Goal: Task Accomplishment & Management: Manage account settings

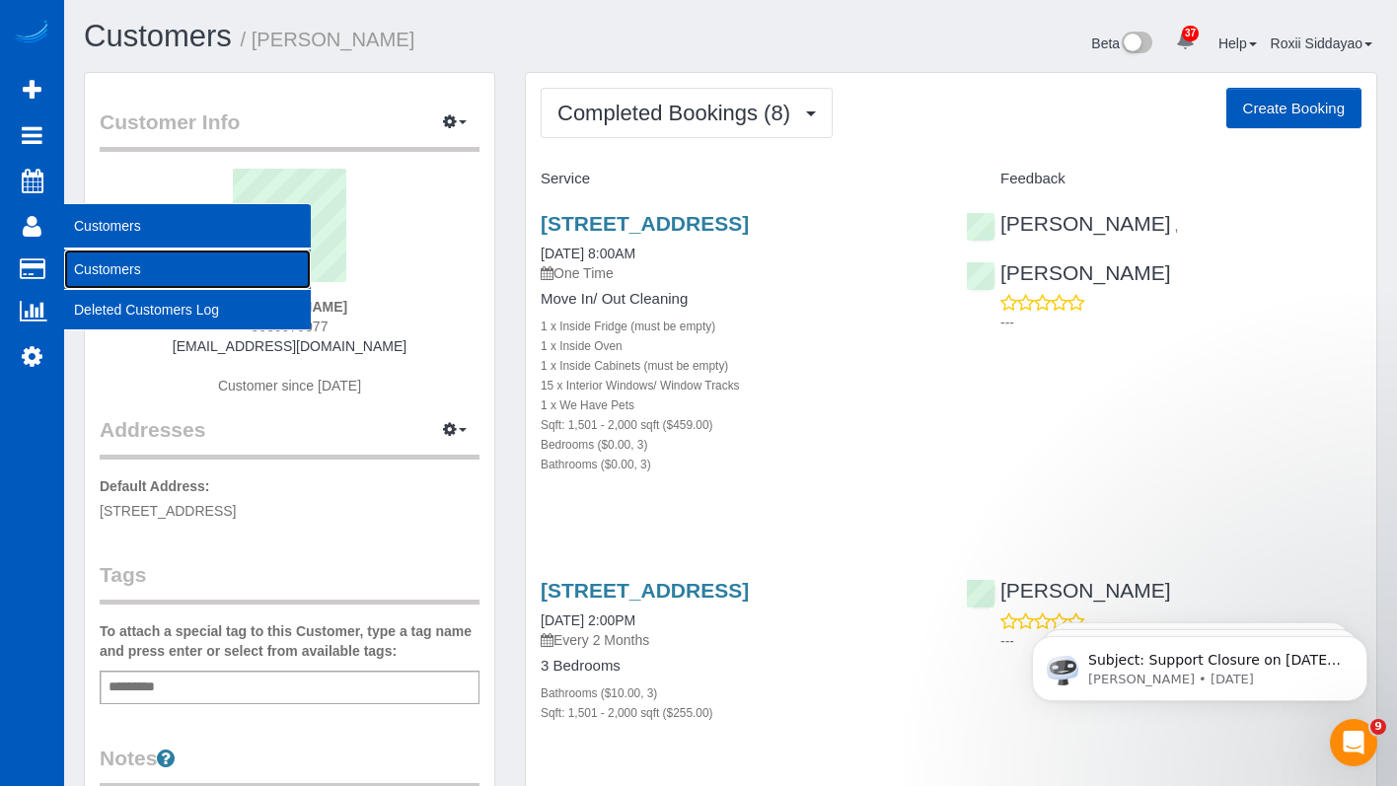
click at [118, 265] on link "Customers" at bounding box center [187, 269] width 247 height 39
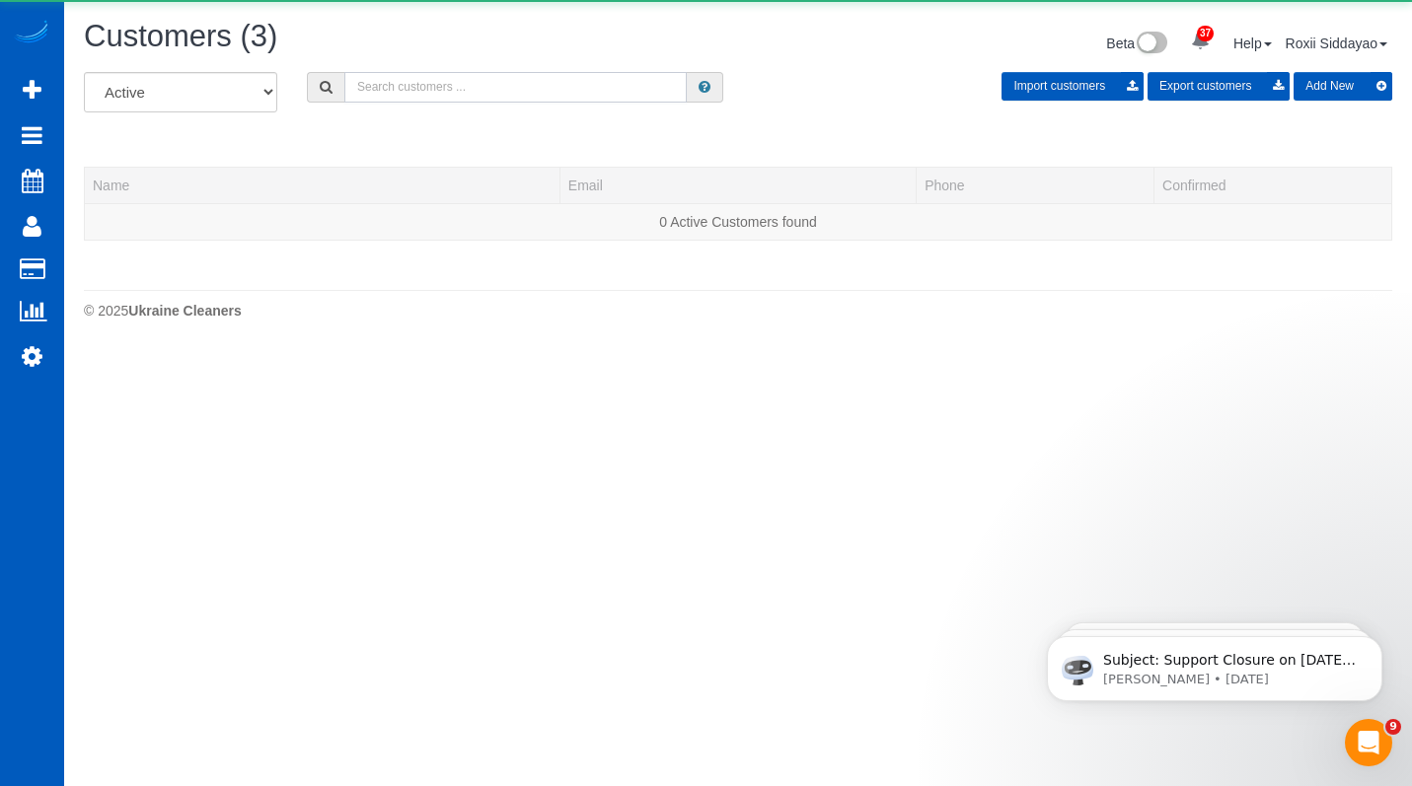
click at [399, 88] on input "text" at bounding box center [515, 87] width 342 height 31
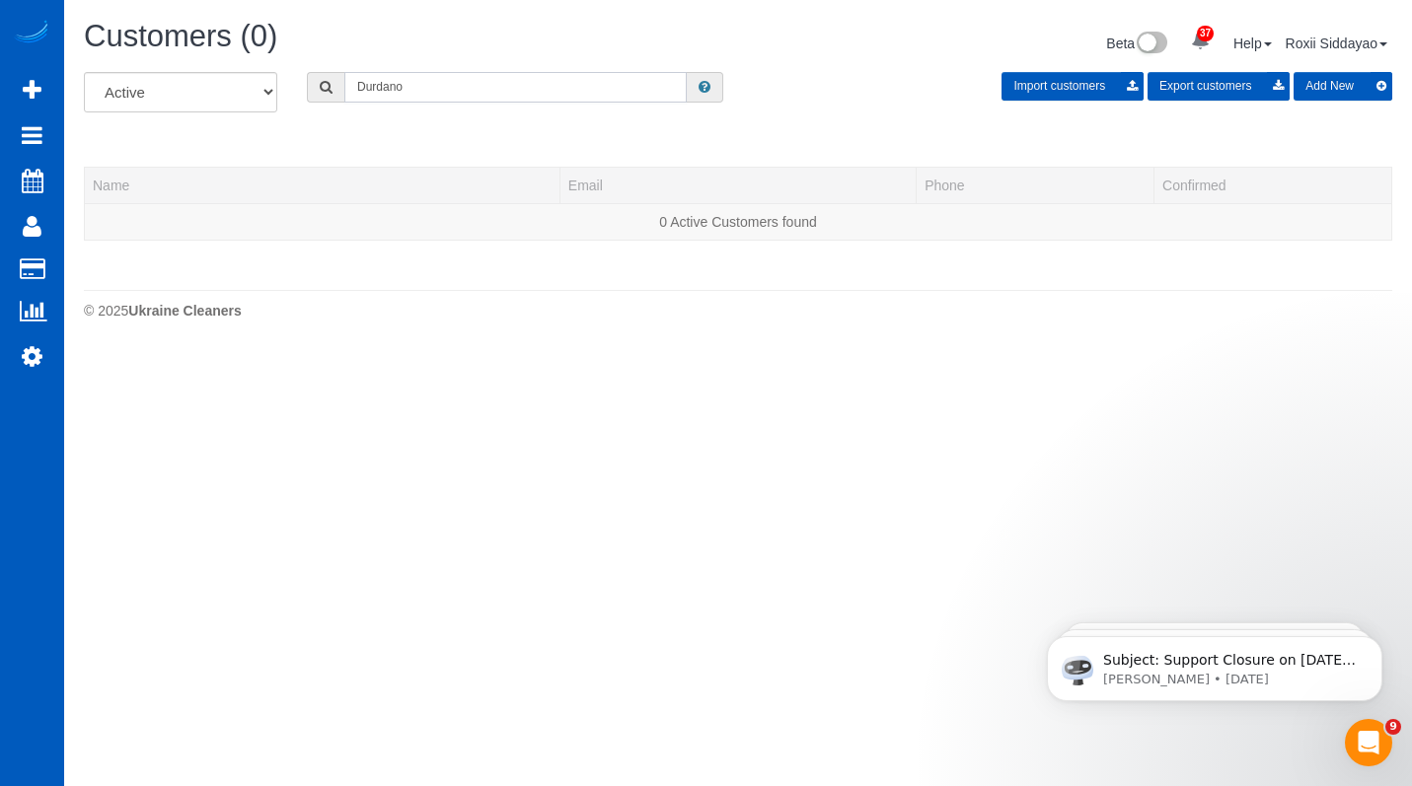
click at [401, 79] on input "Durdano" at bounding box center [515, 87] width 342 height 31
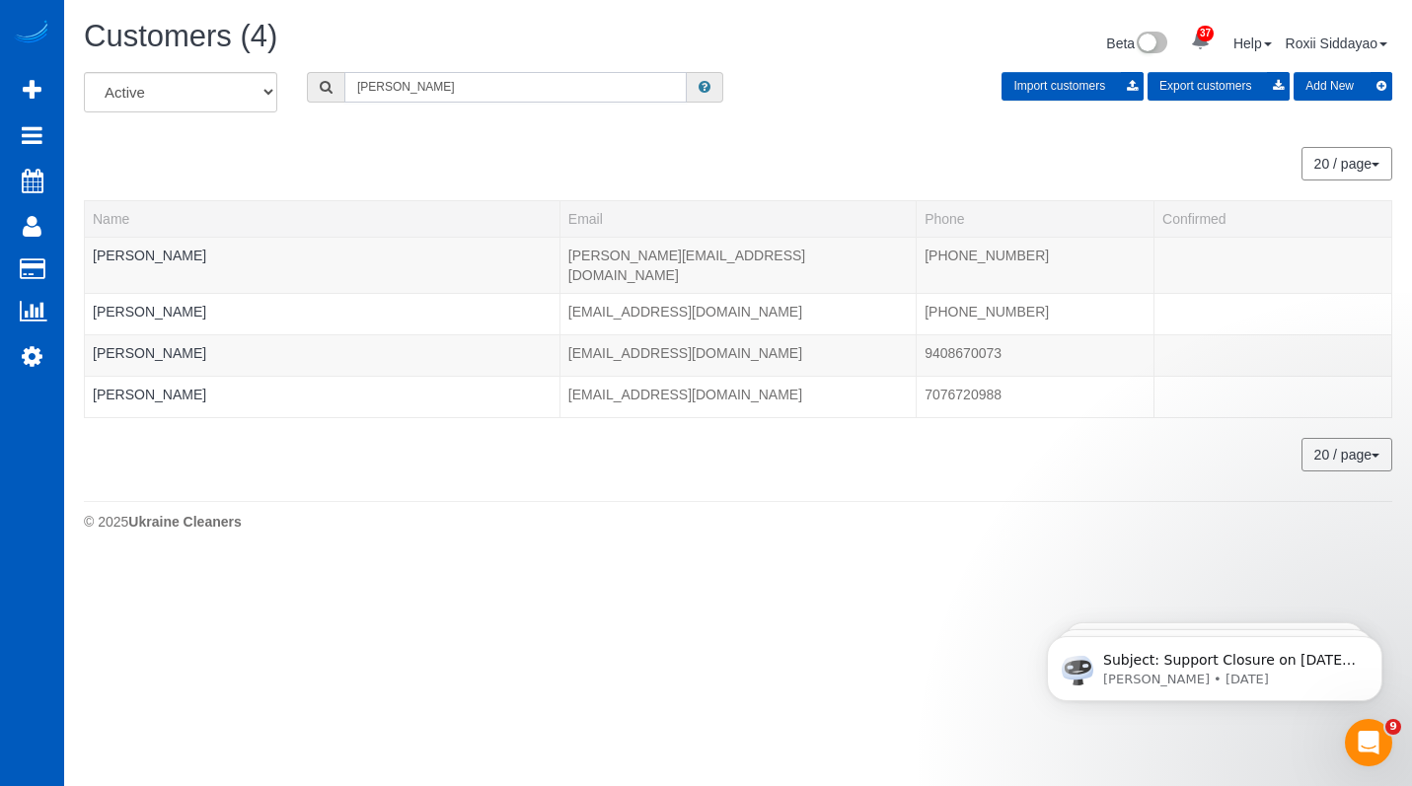
click at [418, 81] on input "Gabriel" at bounding box center [515, 87] width 342 height 31
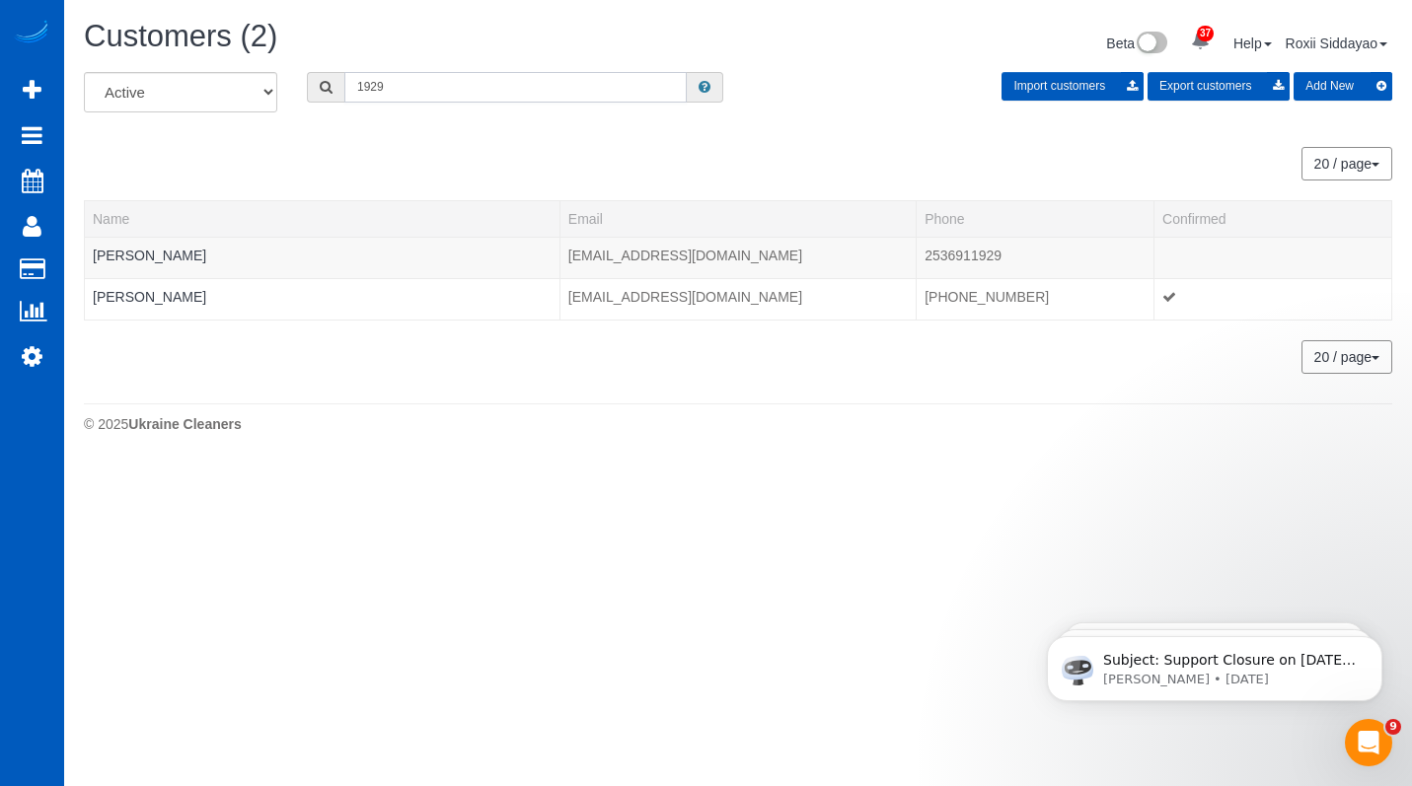
click at [427, 92] on input "1929" at bounding box center [515, 87] width 342 height 31
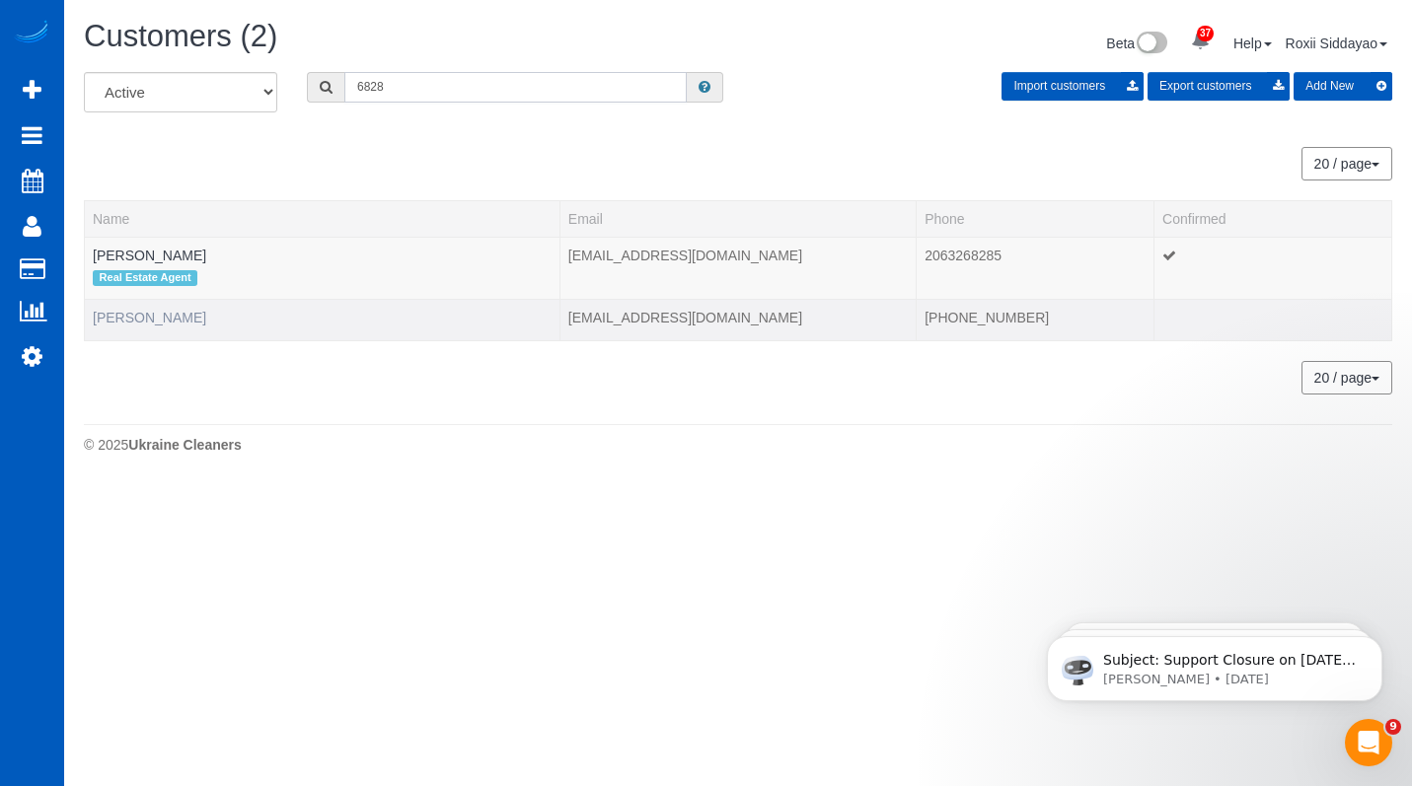
type input "6828"
click at [147, 319] on link "Kate Curren" at bounding box center [149, 318] width 113 height 16
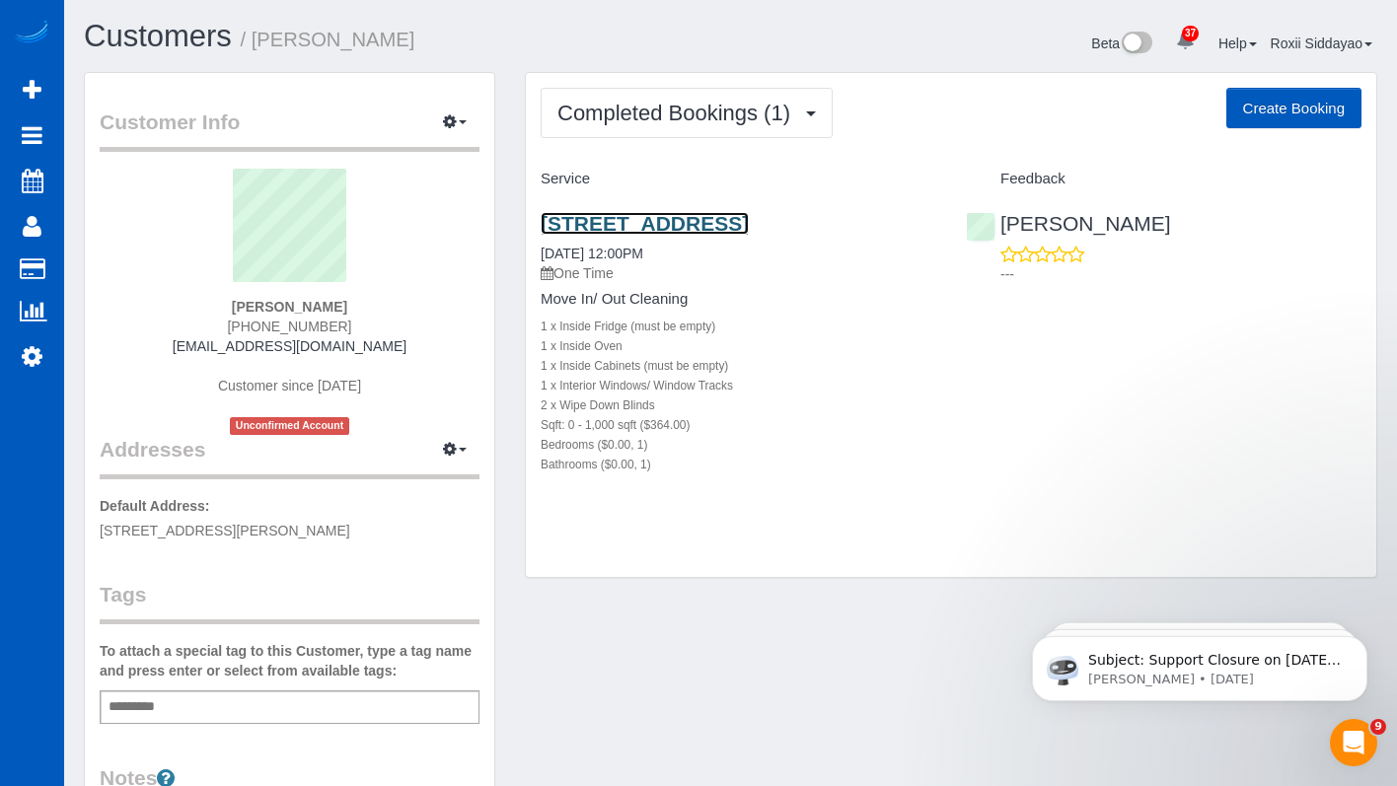
click at [732, 225] on link "11961 Bellaire St Unit A, Thornton, CO 80233" at bounding box center [645, 223] width 208 height 23
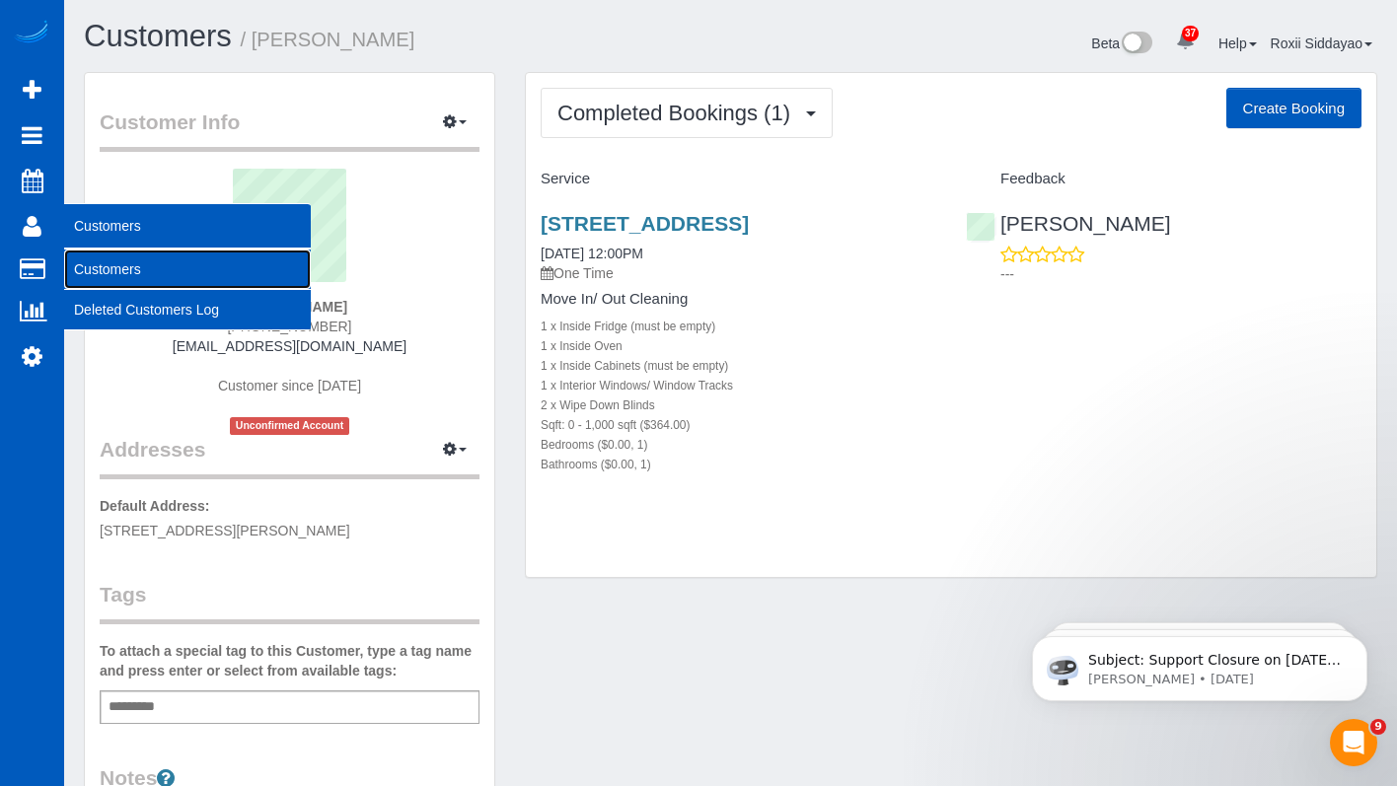
click at [121, 259] on link "Customers" at bounding box center [187, 269] width 247 height 39
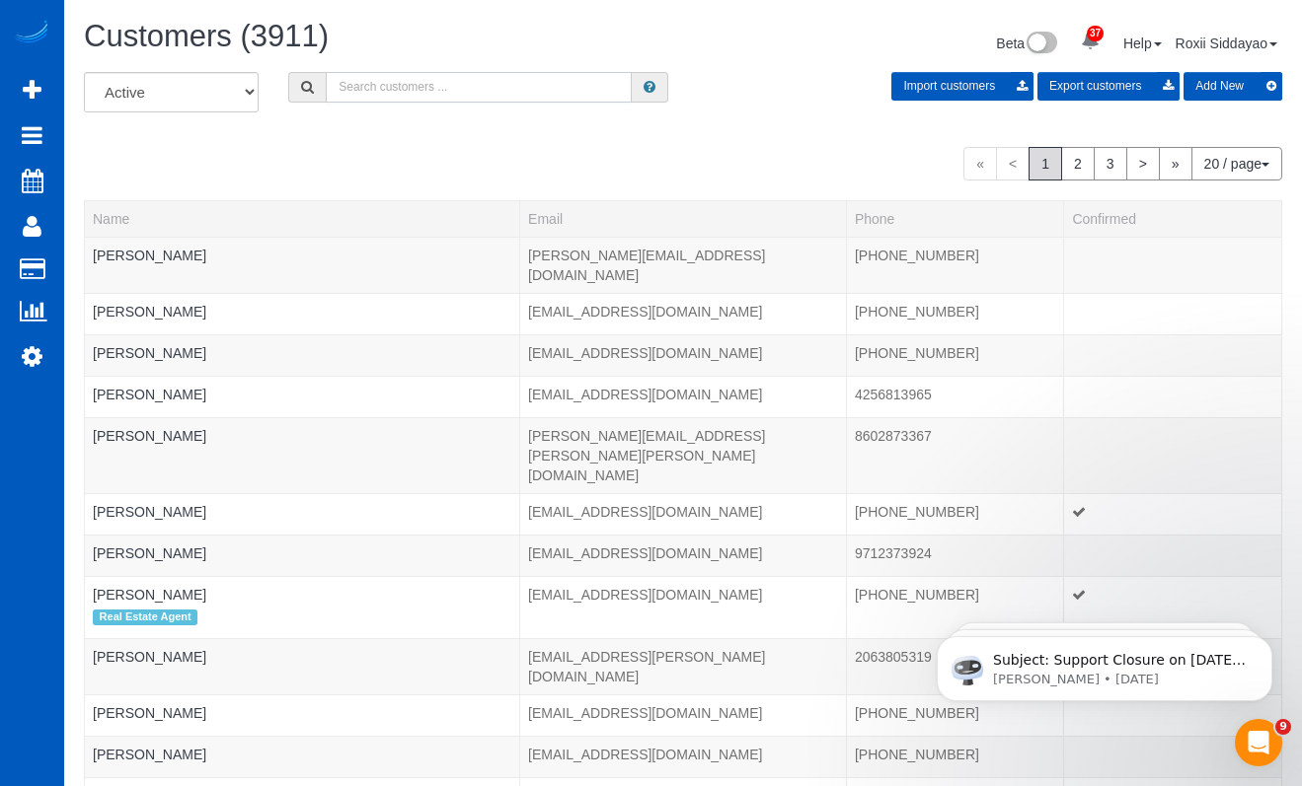
click at [397, 81] on input "text" at bounding box center [479, 87] width 306 height 31
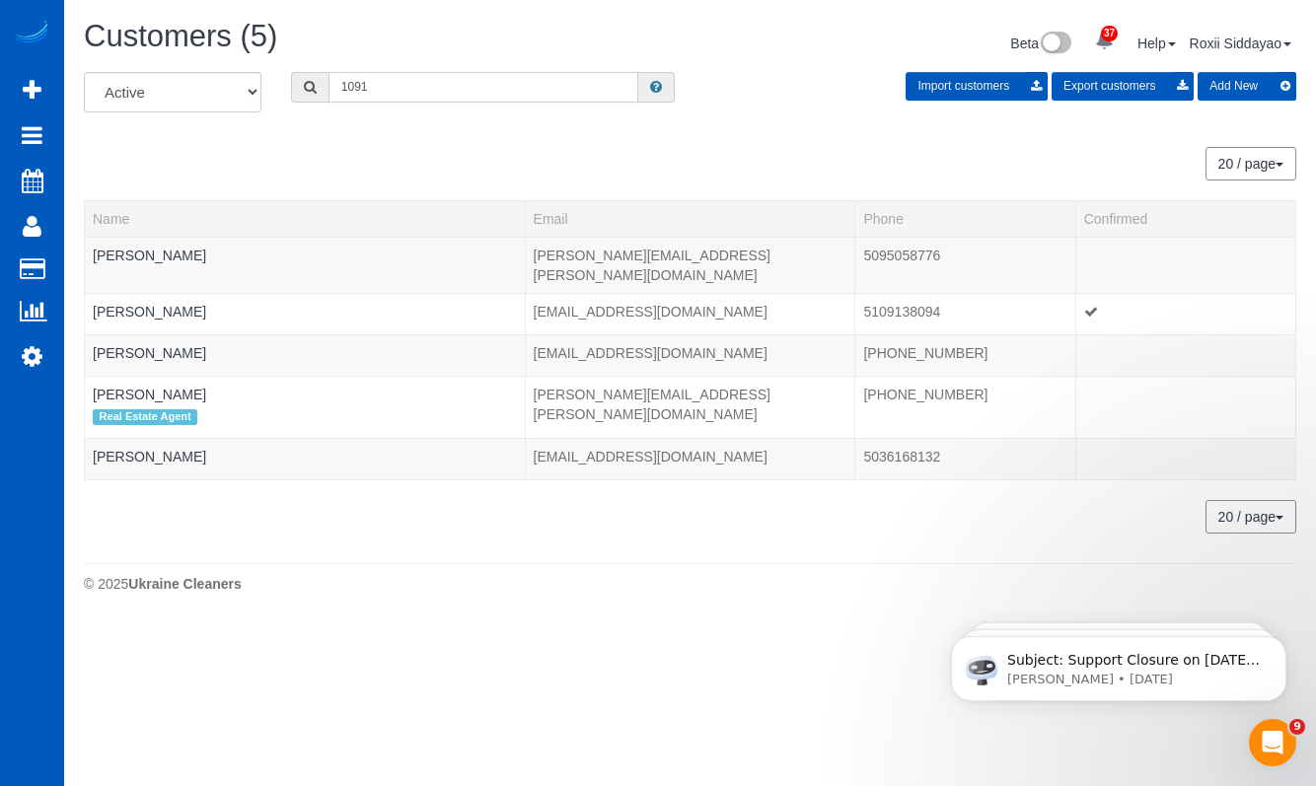
type input "1091"
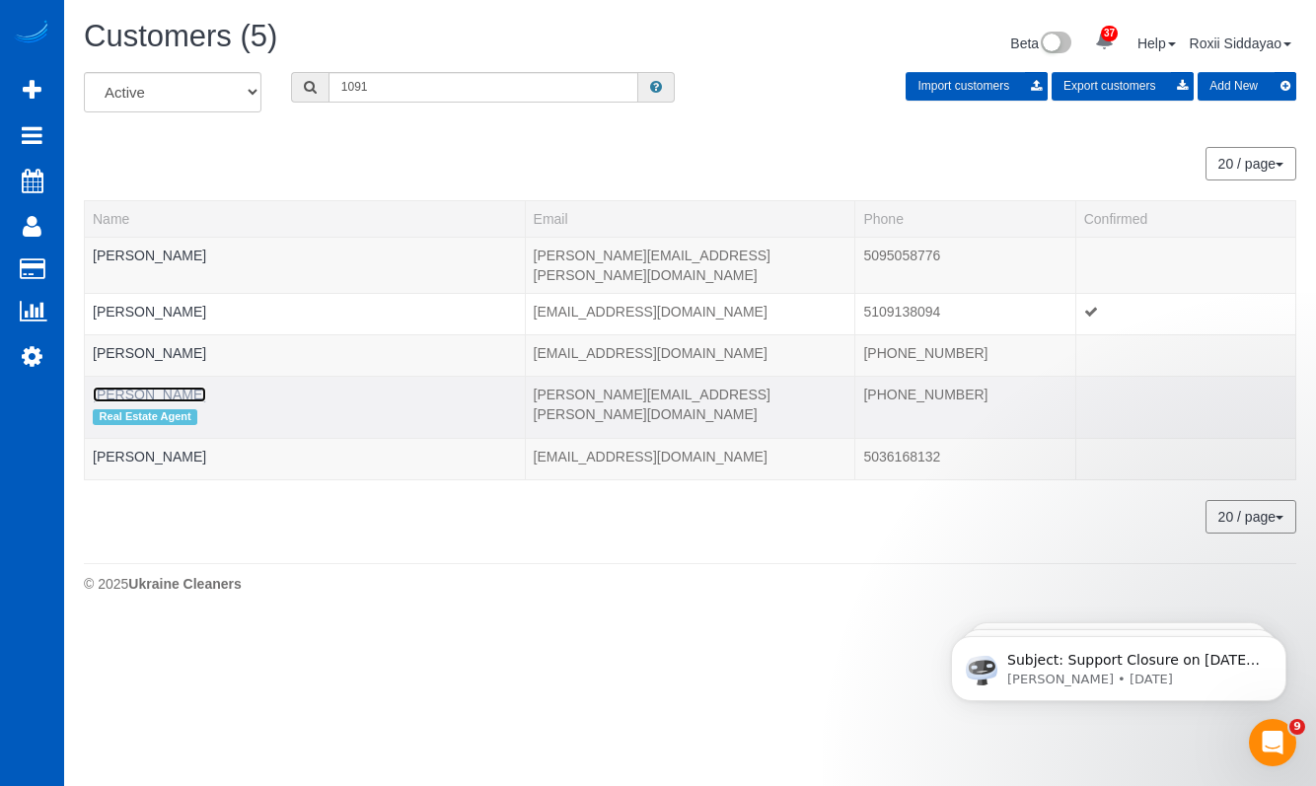
click at [170, 387] on link "Marcus Butler" at bounding box center [149, 395] width 113 height 16
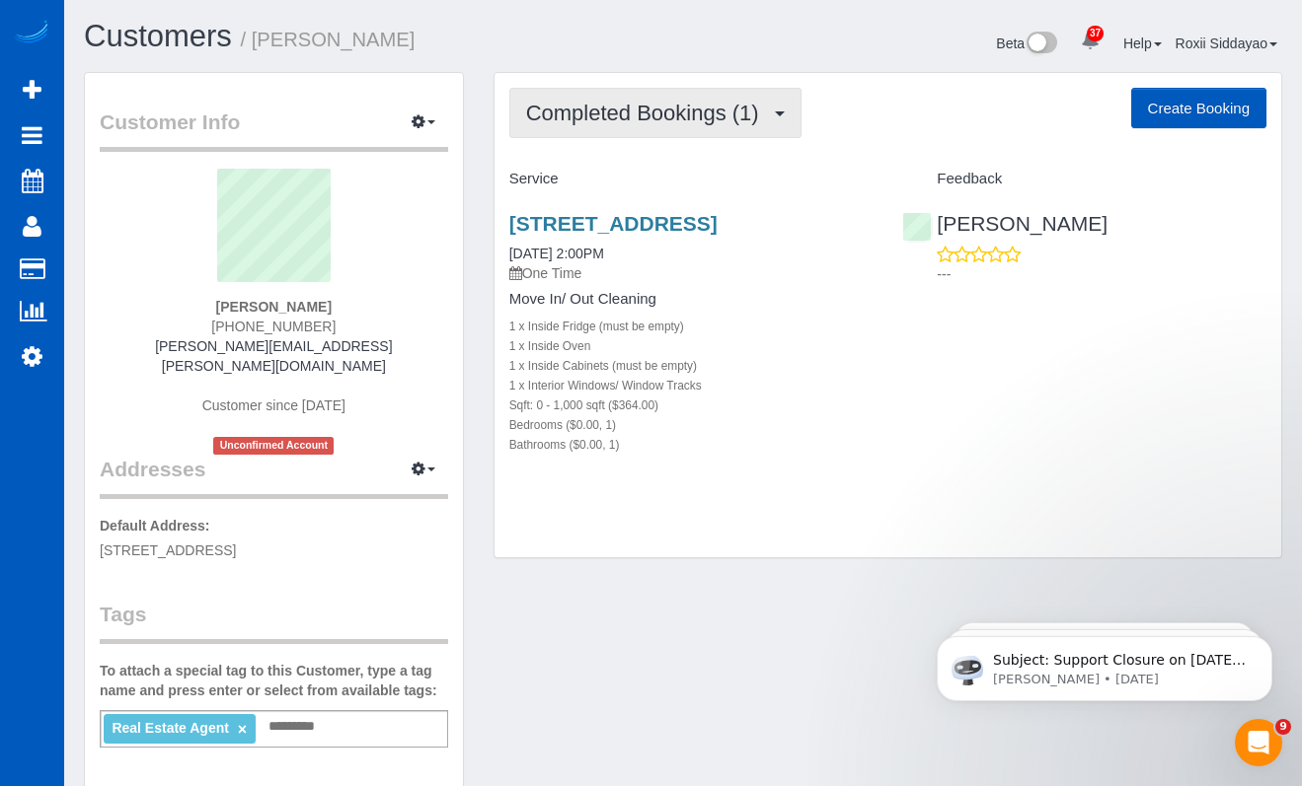
click at [687, 103] on span "Completed Bookings (1)" at bounding box center [647, 113] width 243 height 25
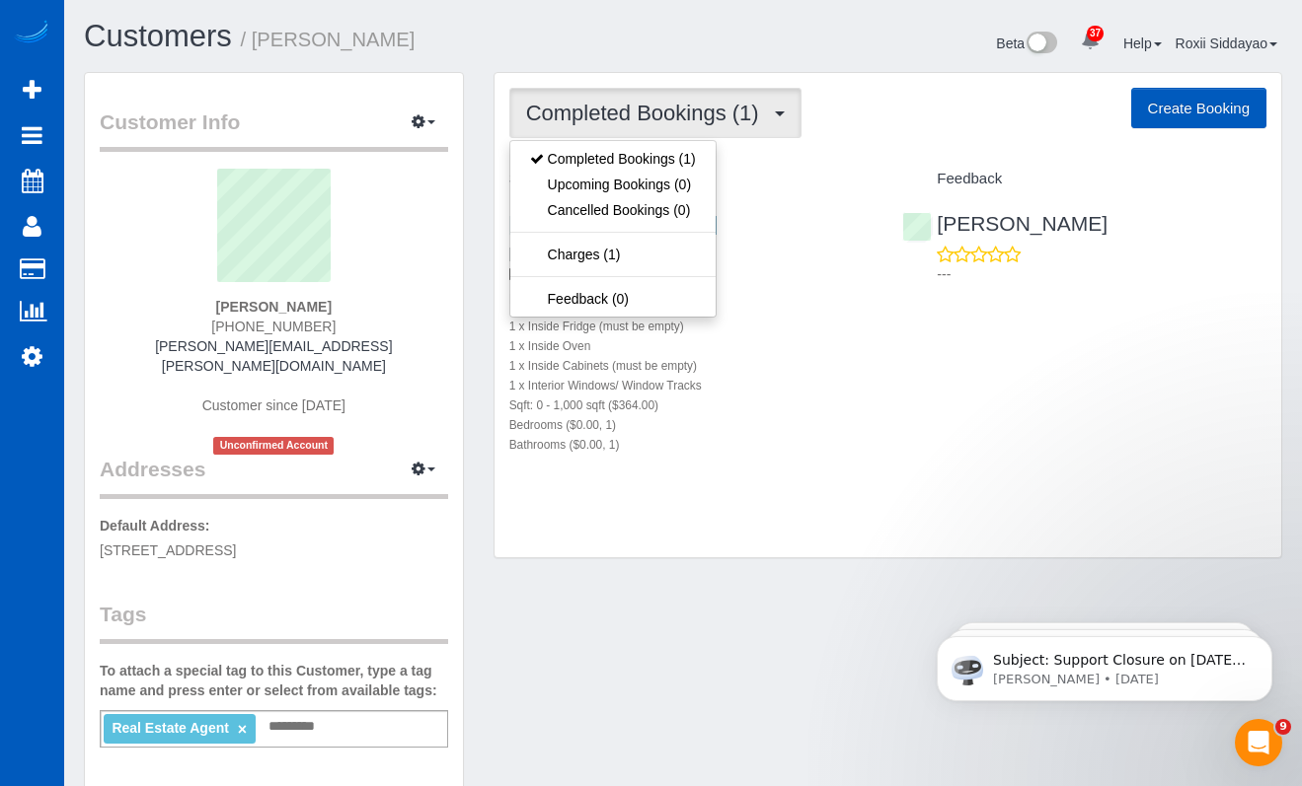
click at [687, 104] on span "Completed Bookings (1)" at bounding box center [647, 113] width 243 height 25
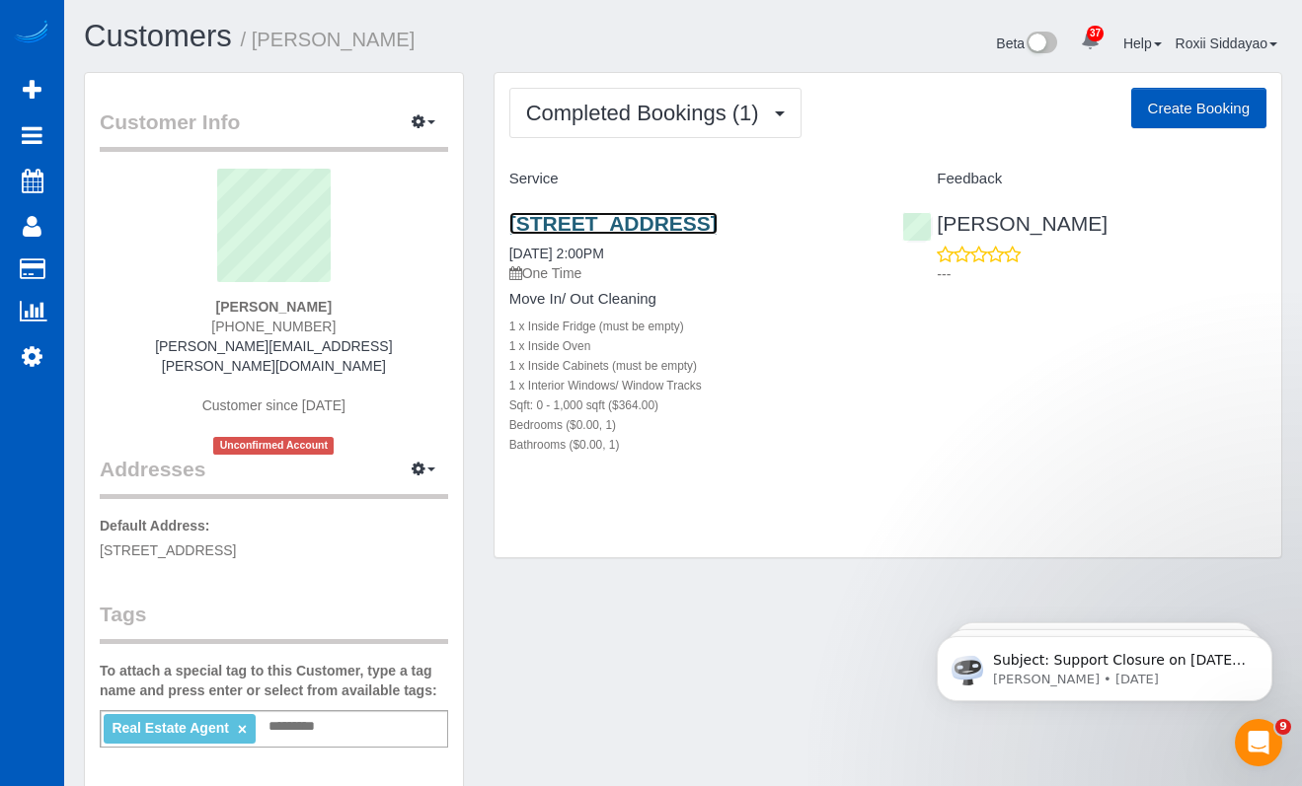
click at [717, 218] on link "4961 Main Street #315, Tacoma, WA 98407" at bounding box center [613, 223] width 208 height 23
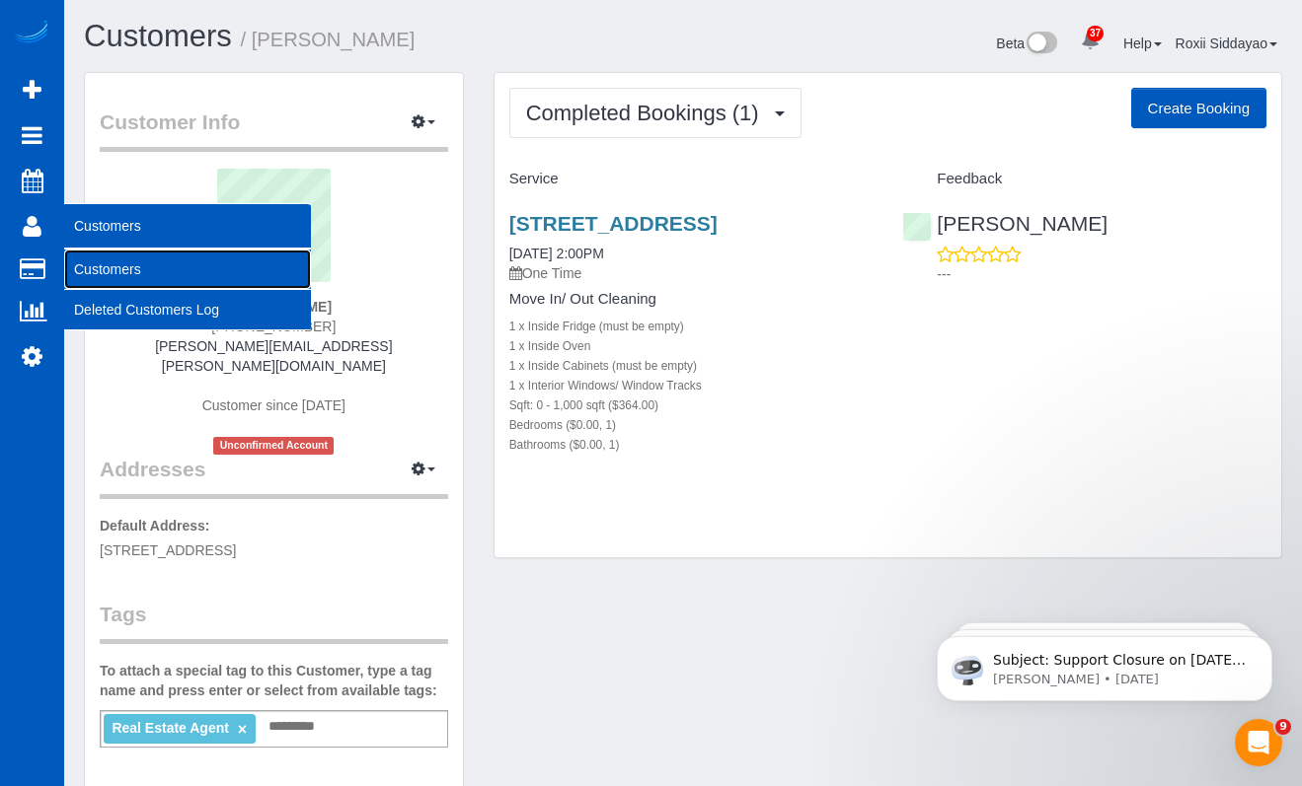
click at [112, 274] on link "Customers" at bounding box center [187, 269] width 247 height 39
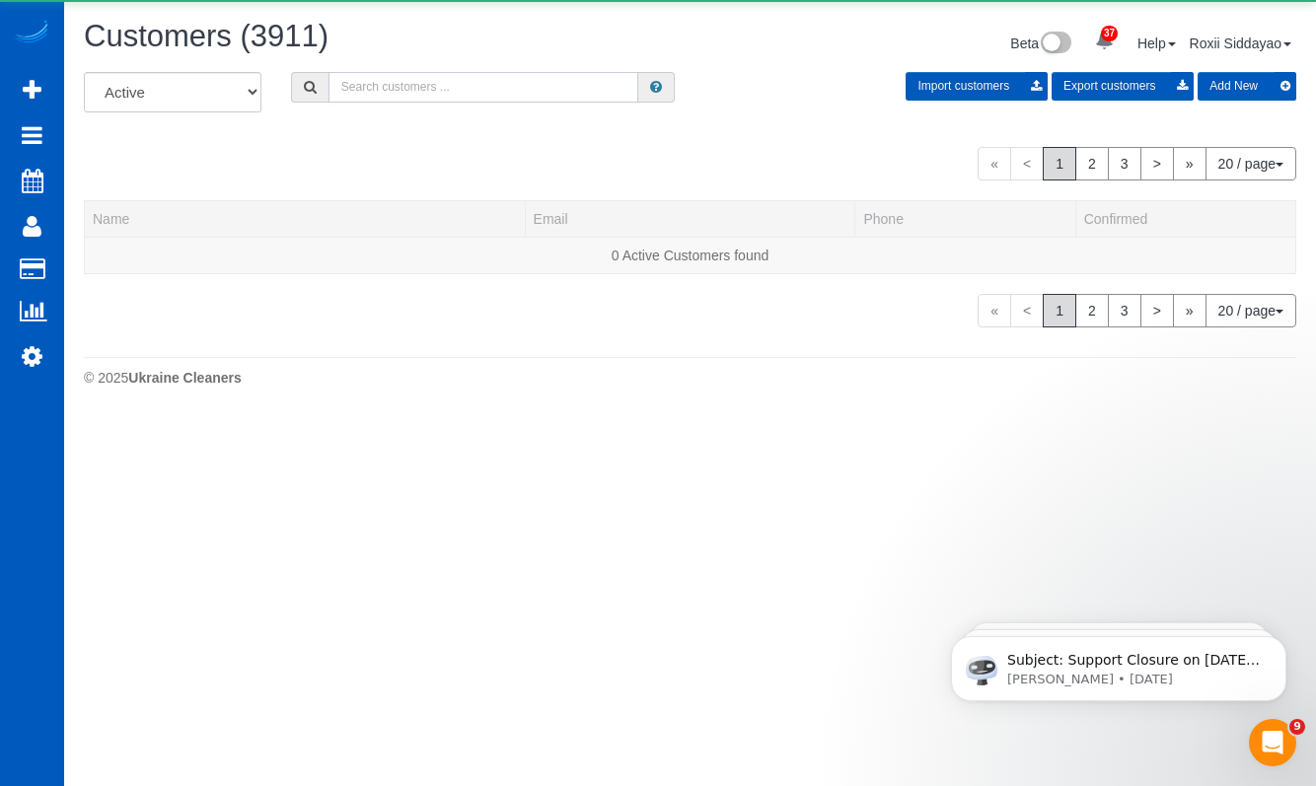
click at [422, 96] on input "text" at bounding box center [484, 87] width 311 height 31
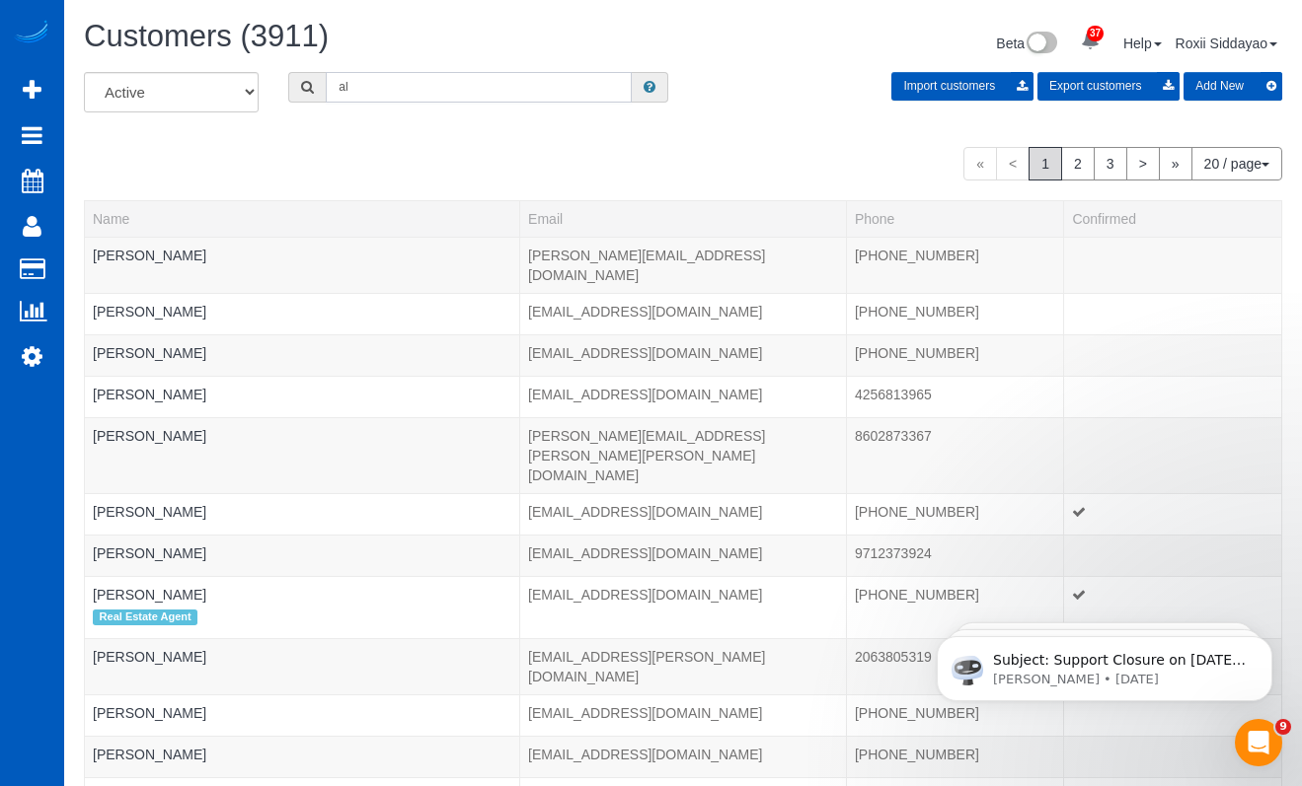
type input "a"
click at [445, 74] on input "text" at bounding box center [479, 87] width 306 height 31
click at [436, 85] on input "text" at bounding box center [479, 87] width 306 height 31
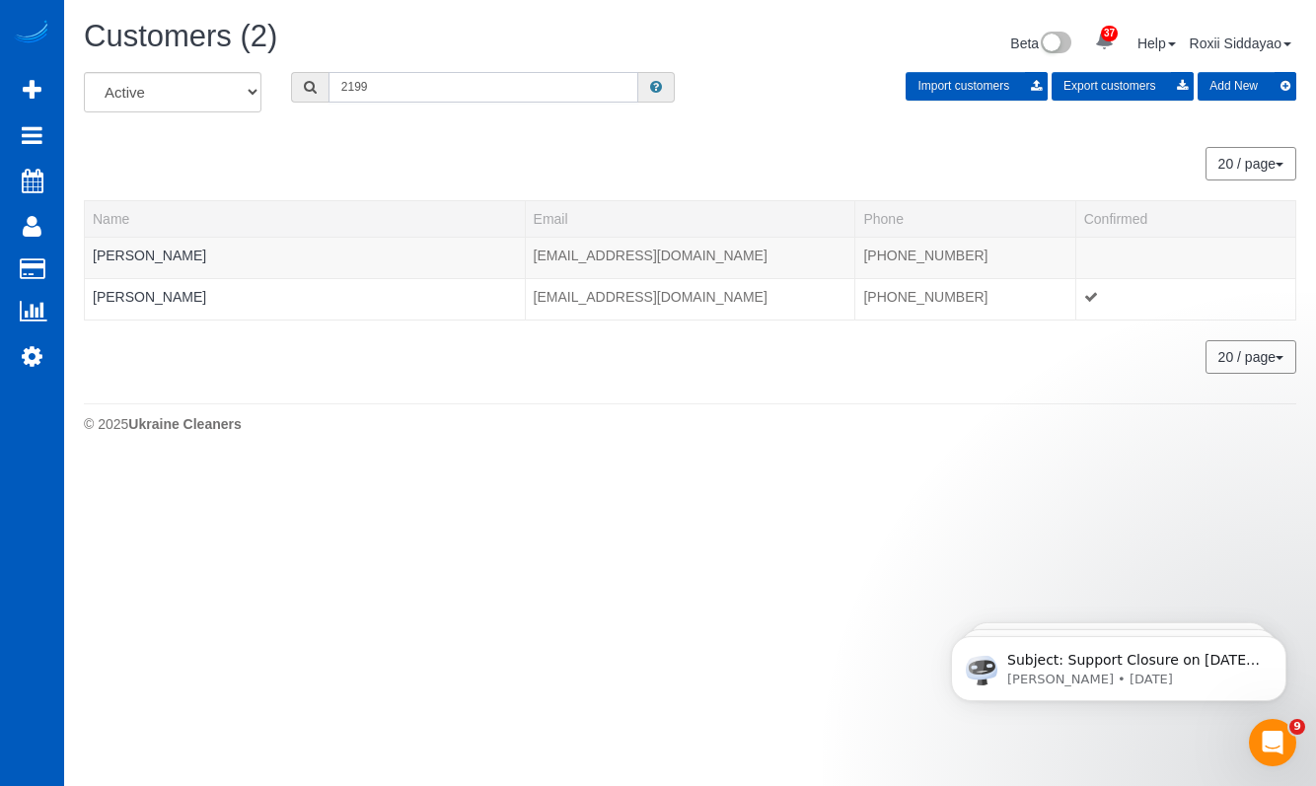
type input "2199"
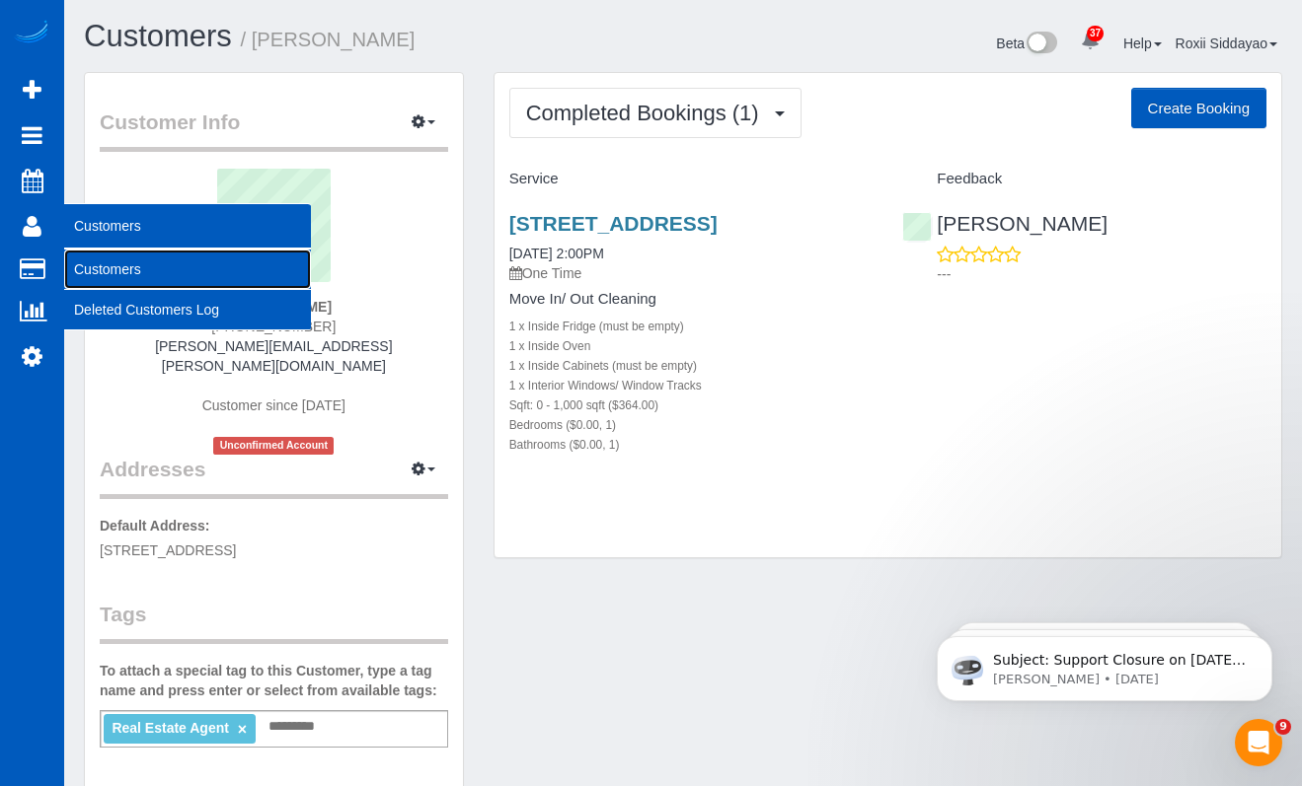
click at [117, 270] on link "Customers" at bounding box center [187, 269] width 247 height 39
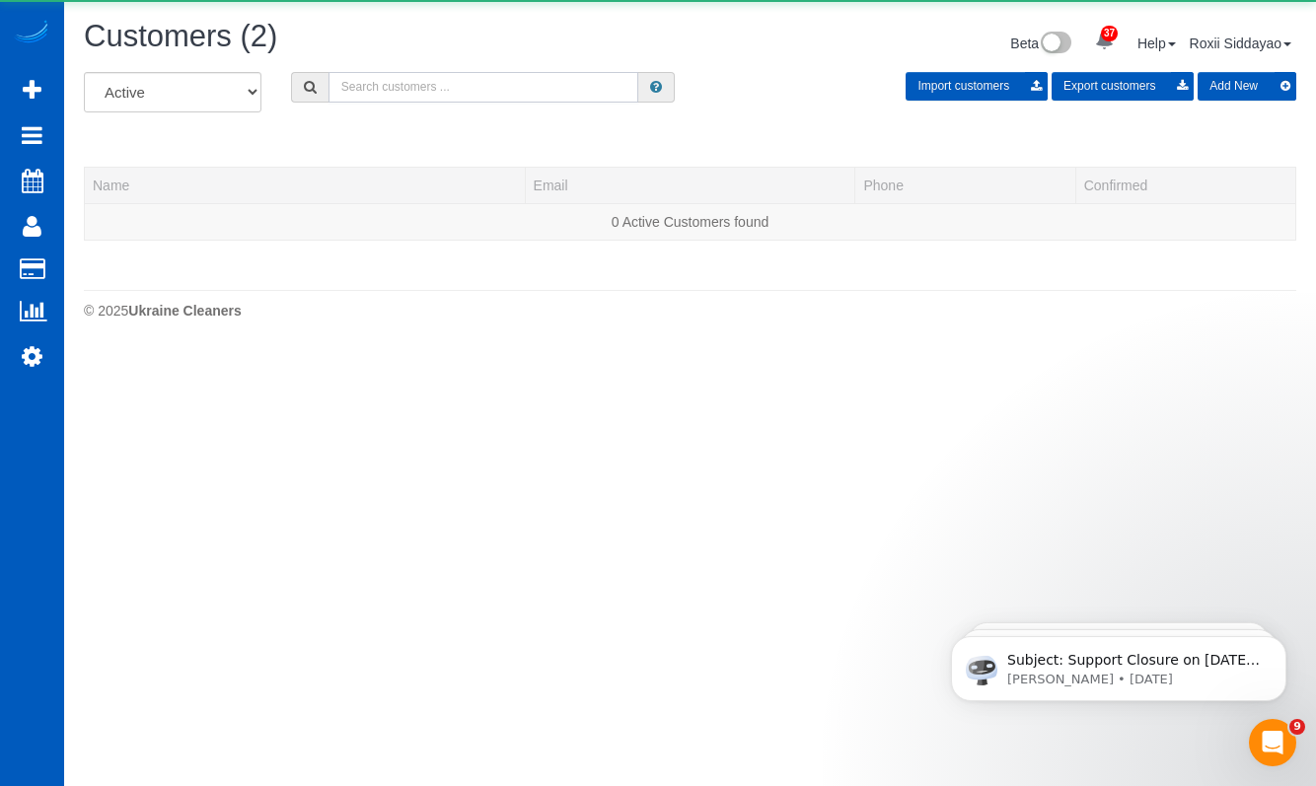
click at [396, 85] on input "text" at bounding box center [484, 87] width 311 height 31
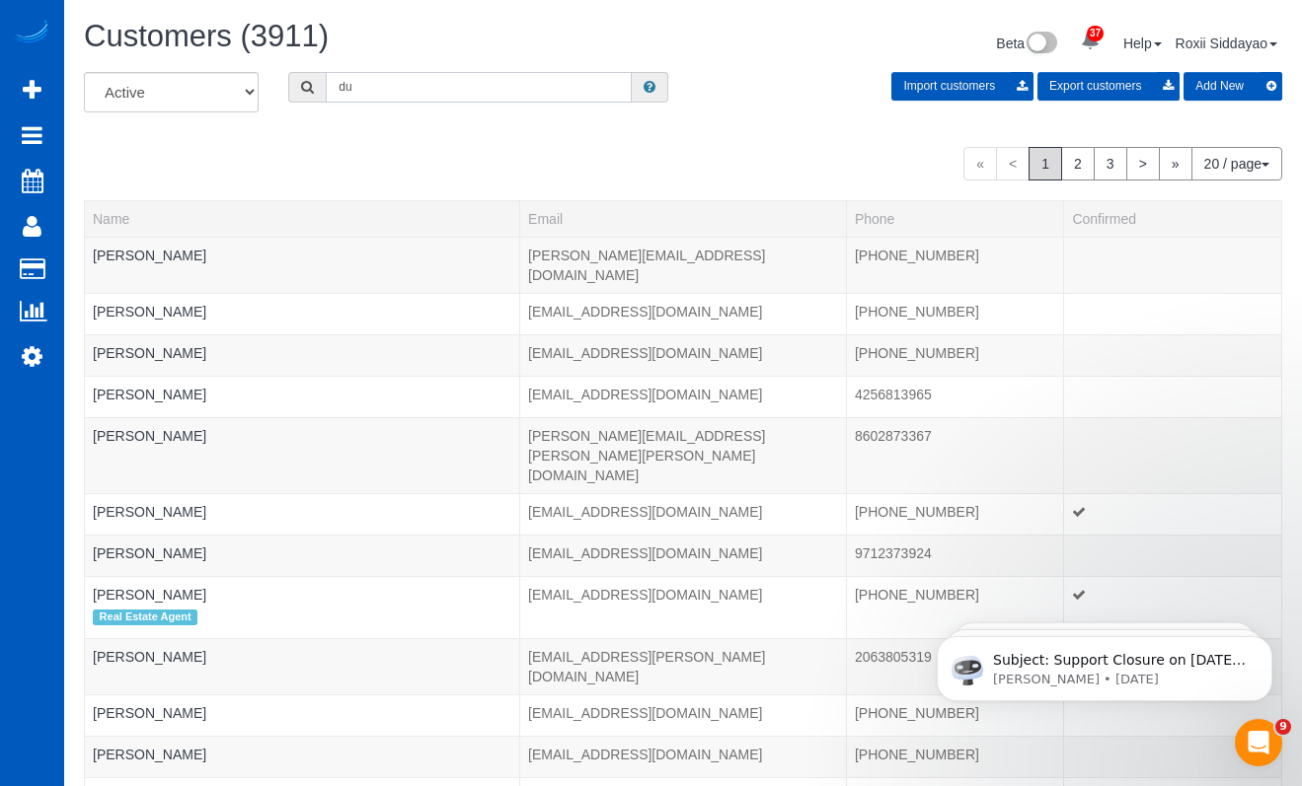
type input "d"
click at [516, 77] on input "text" at bounding box center [479, 87] width 306 height 31
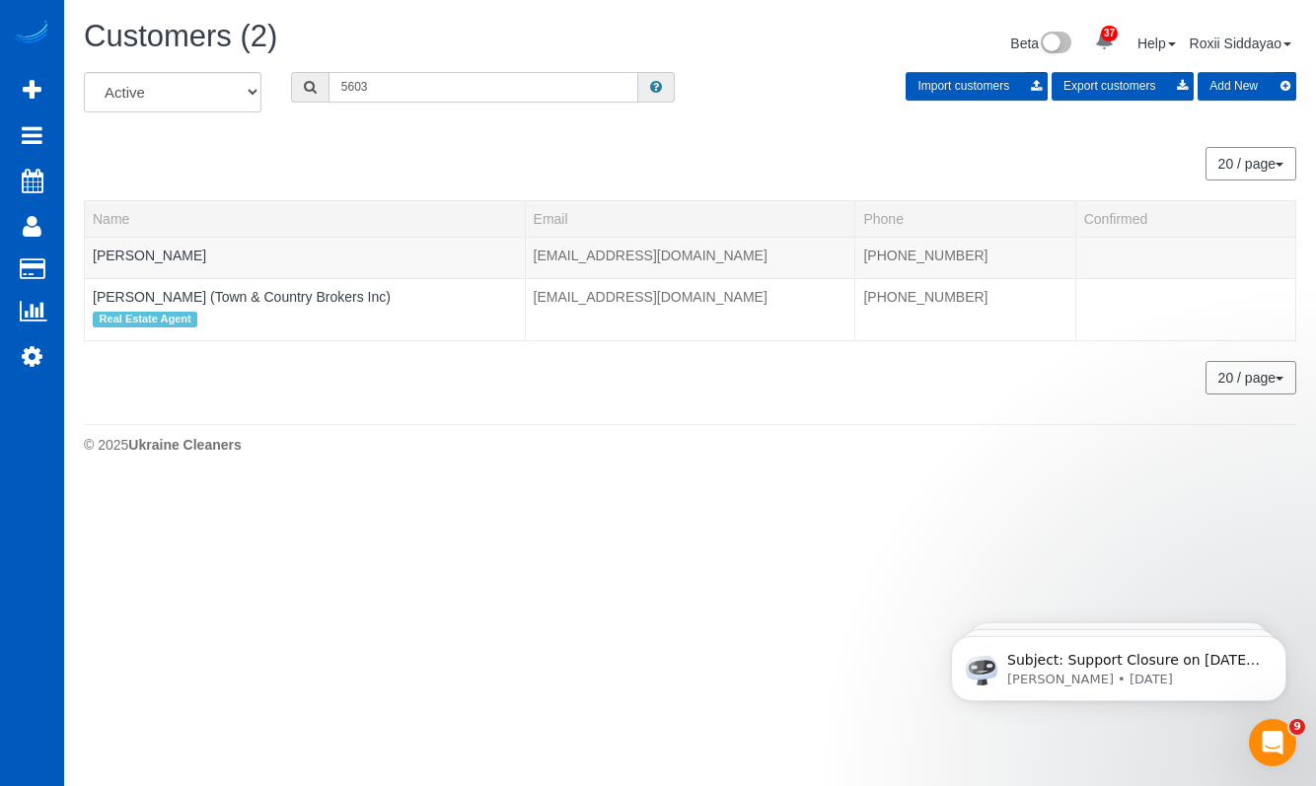
type input "5603"
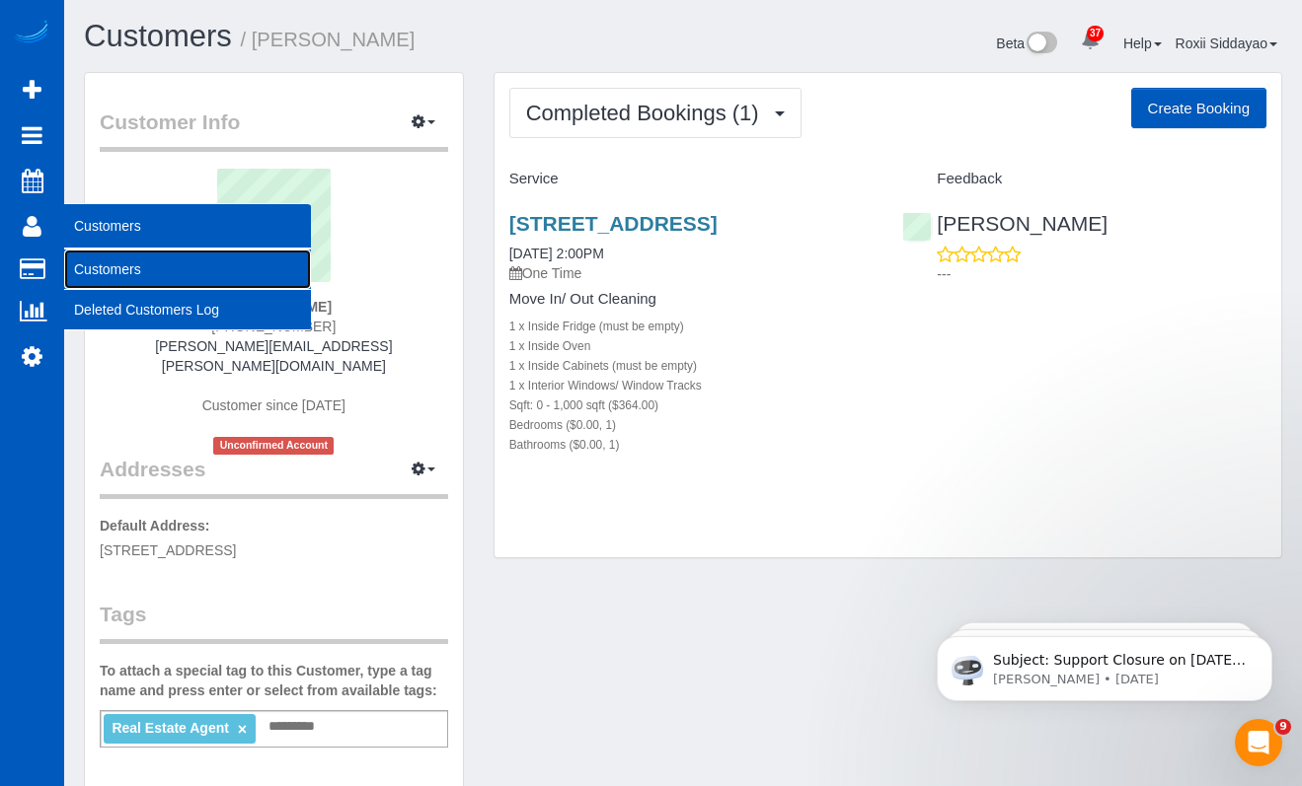
click at [156, 272] on link "Customers" at bounding box center [187, 269] width 247 height 39
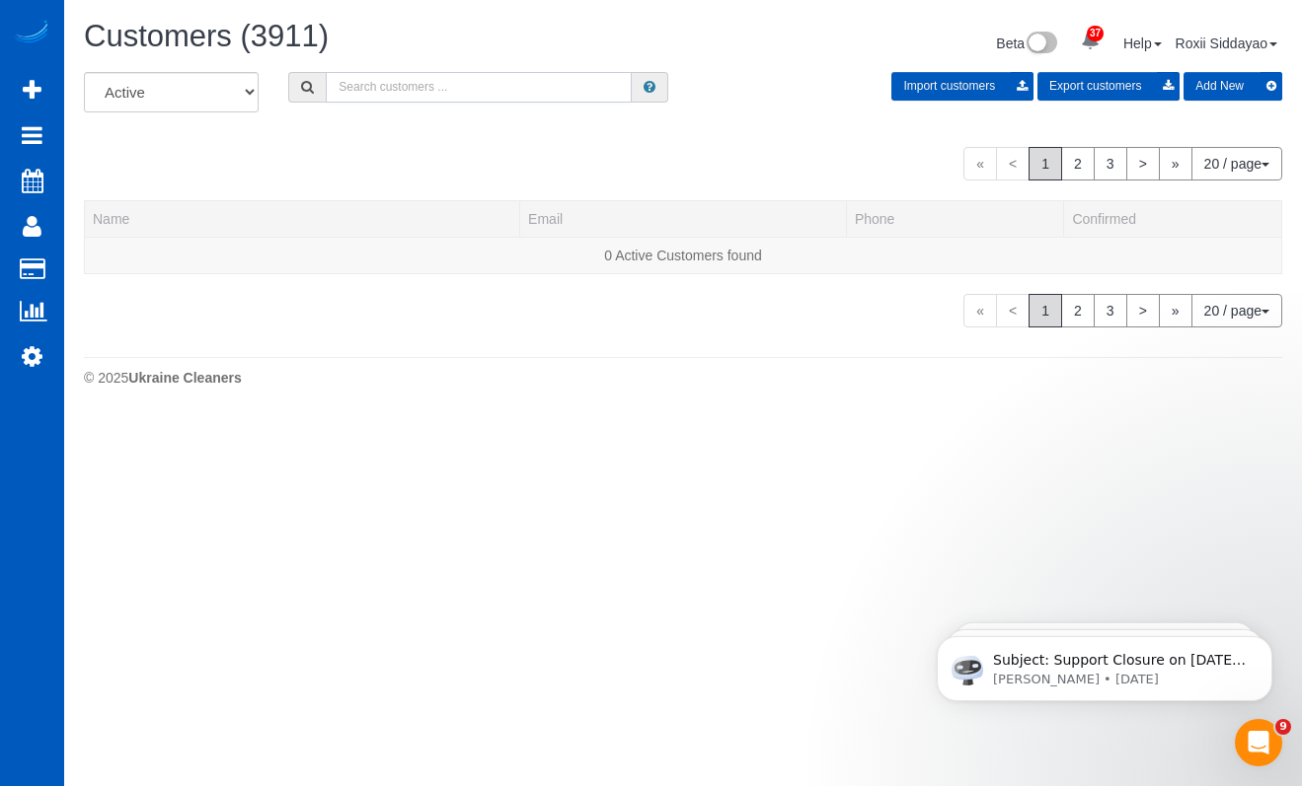
click at [408, 88] on input "text" at bounding box center [479, 87] width 306 height 31
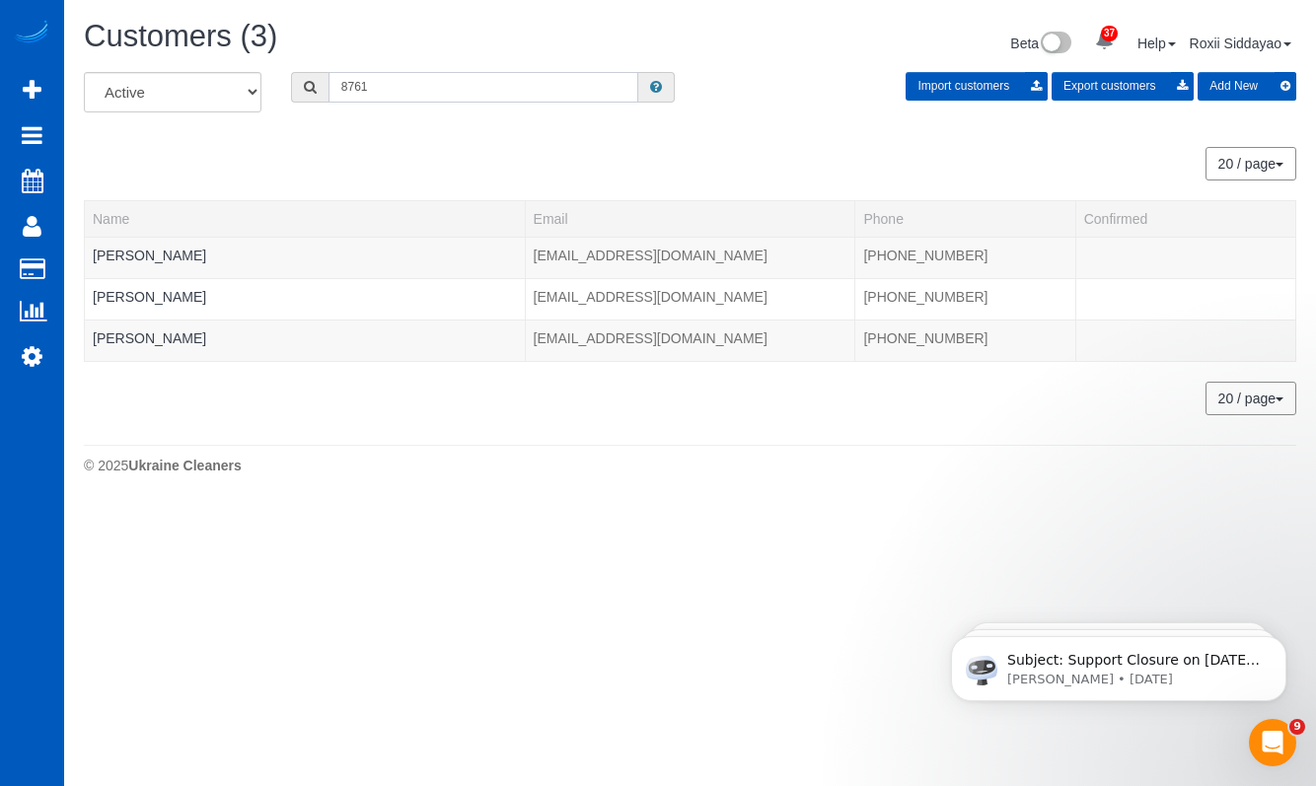
click at [436, 85] on input "8761" at bounding box center [484, 87] width 311 height 31
click at [504, 140] on div "All Active Archived 8761 Import customers Export customers Add New 20 / page 10…" at bounding box center [690, 243] width 1213 height 343
click at [438, 83] on input "8761" at bounding box center [484, 87] width 311 height 31
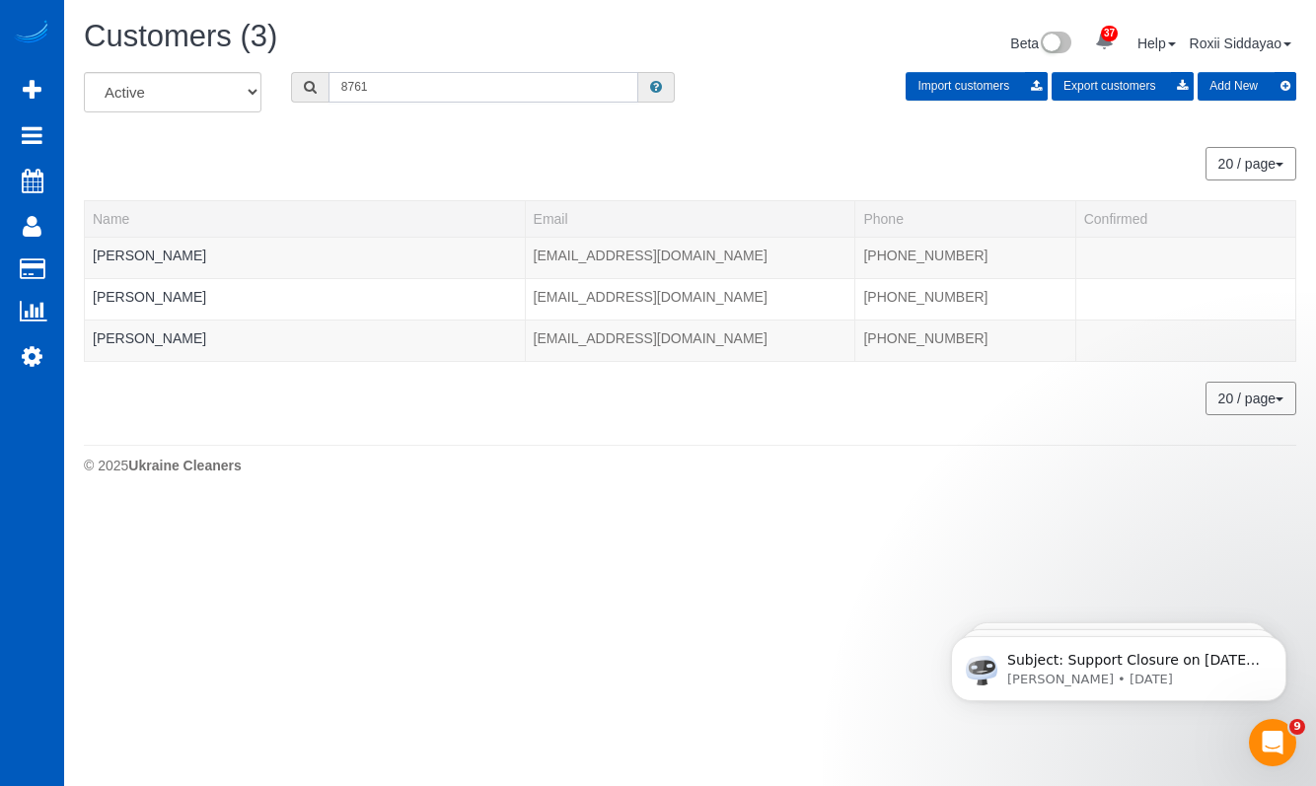
click at [428, 89] on input "8761" at bounding box center [484, 87] width 311 height 31
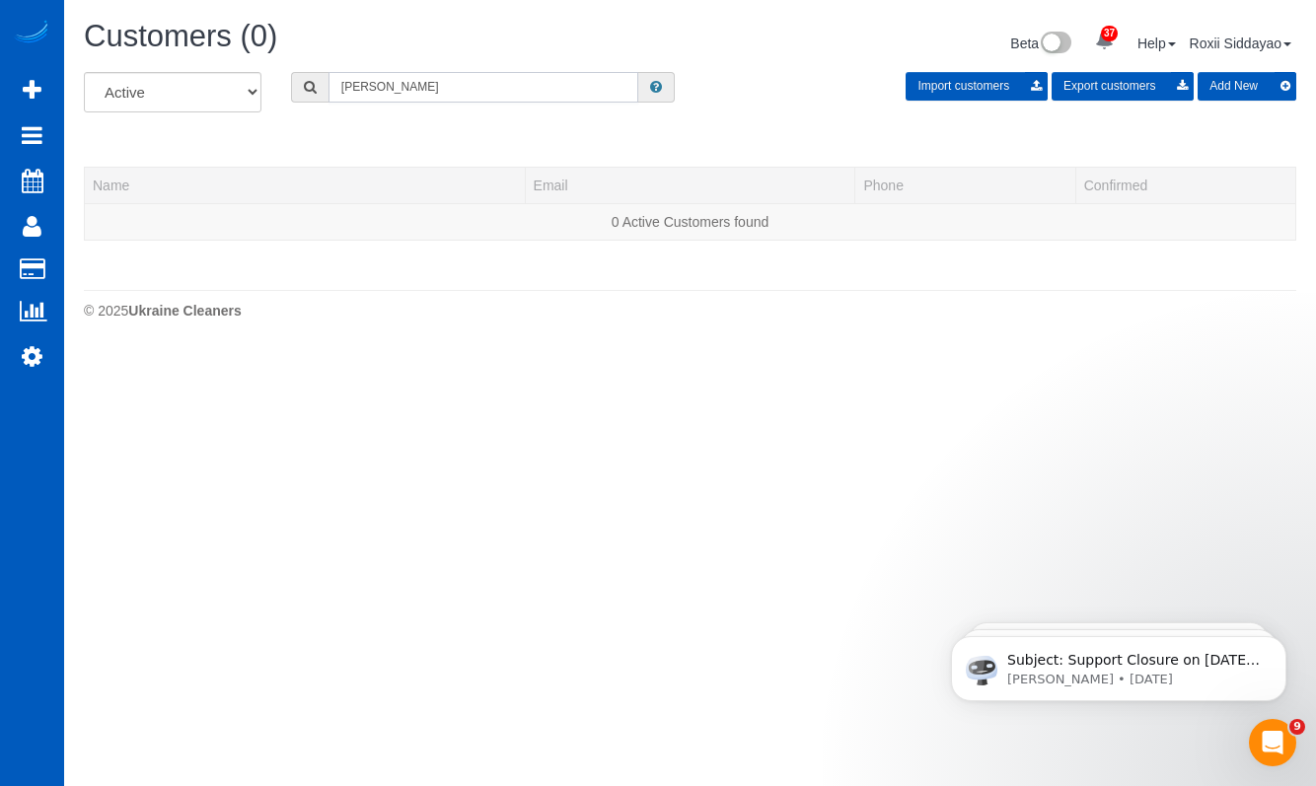
click at [425, 89] on input "halley" at bounding box center [484, 87] width 311 height 31
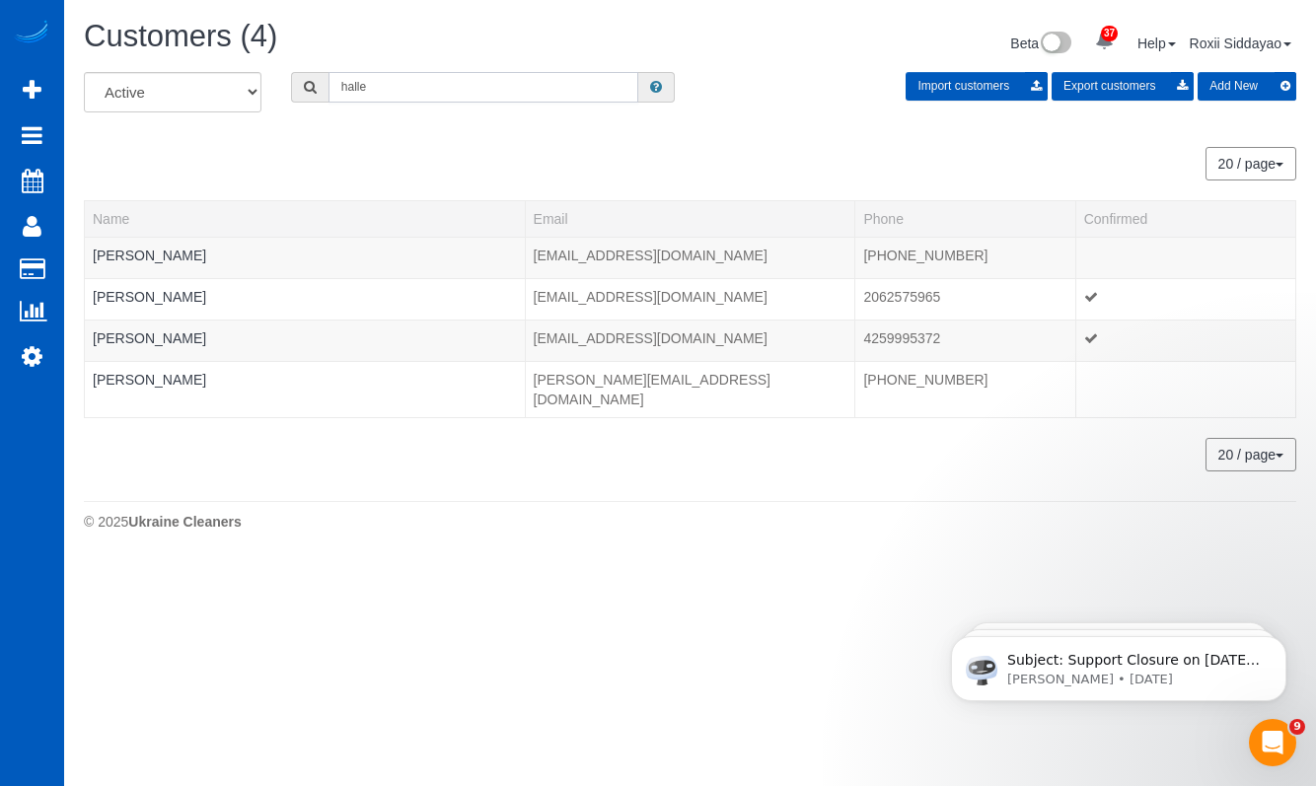
click at [424, 85] on input "halle" at bounding box center [484, 87] width 311 height 31
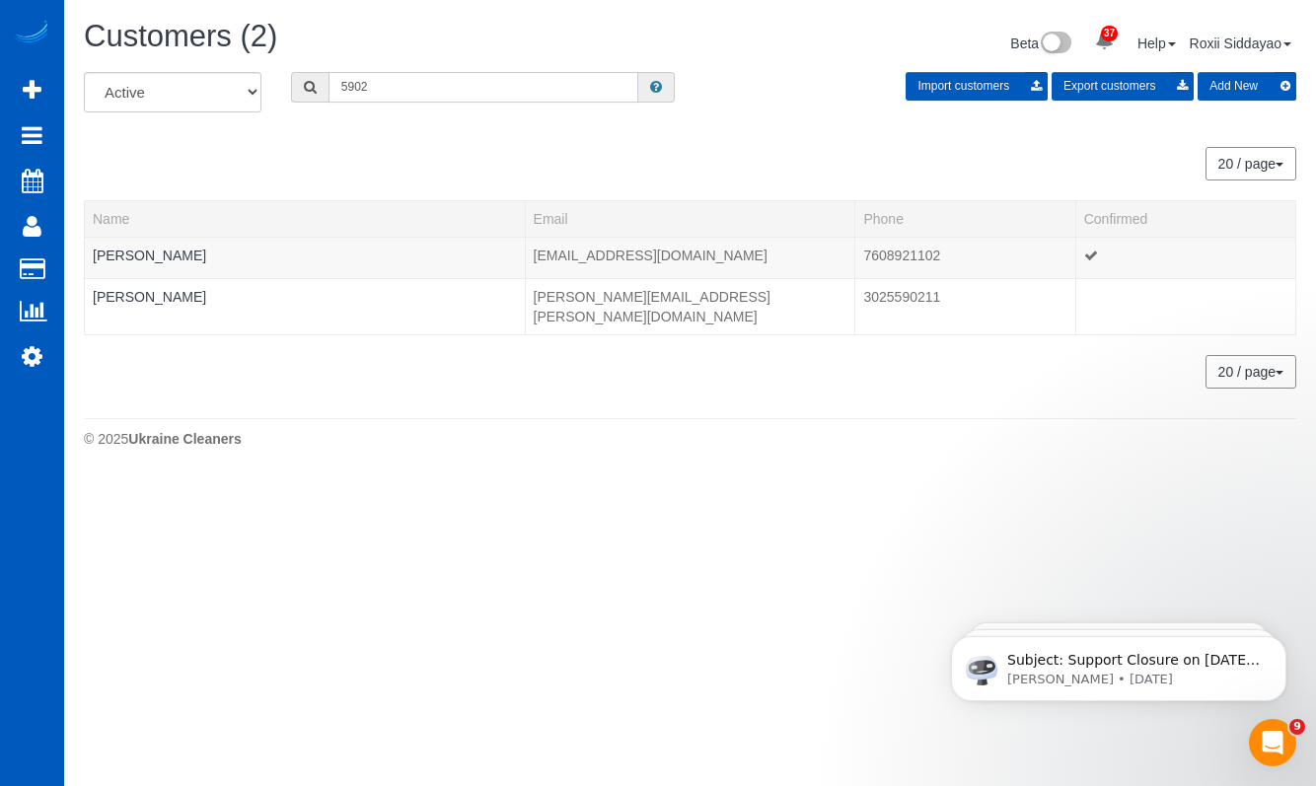
type input "5902"
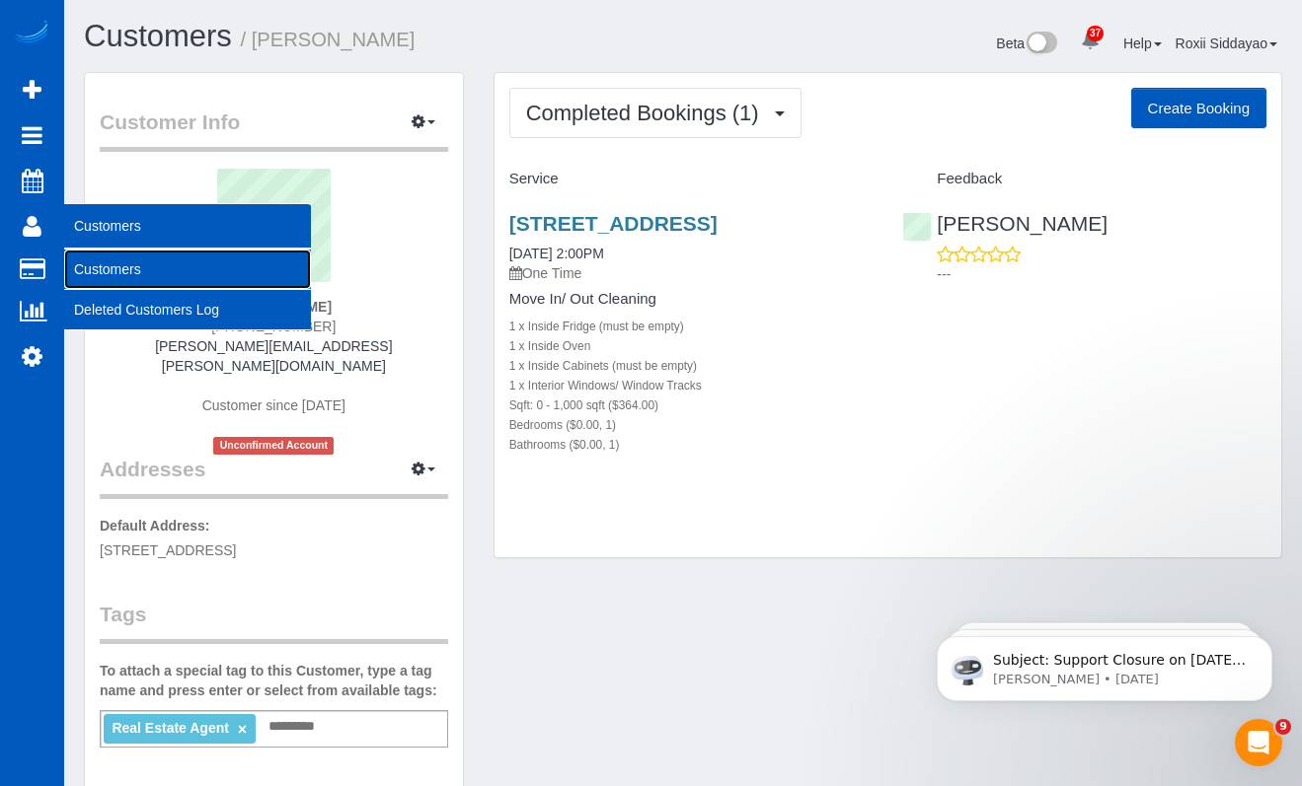
click at [101, 267] on link "Customers" at bounding box center [187, 269] width 247 height 39
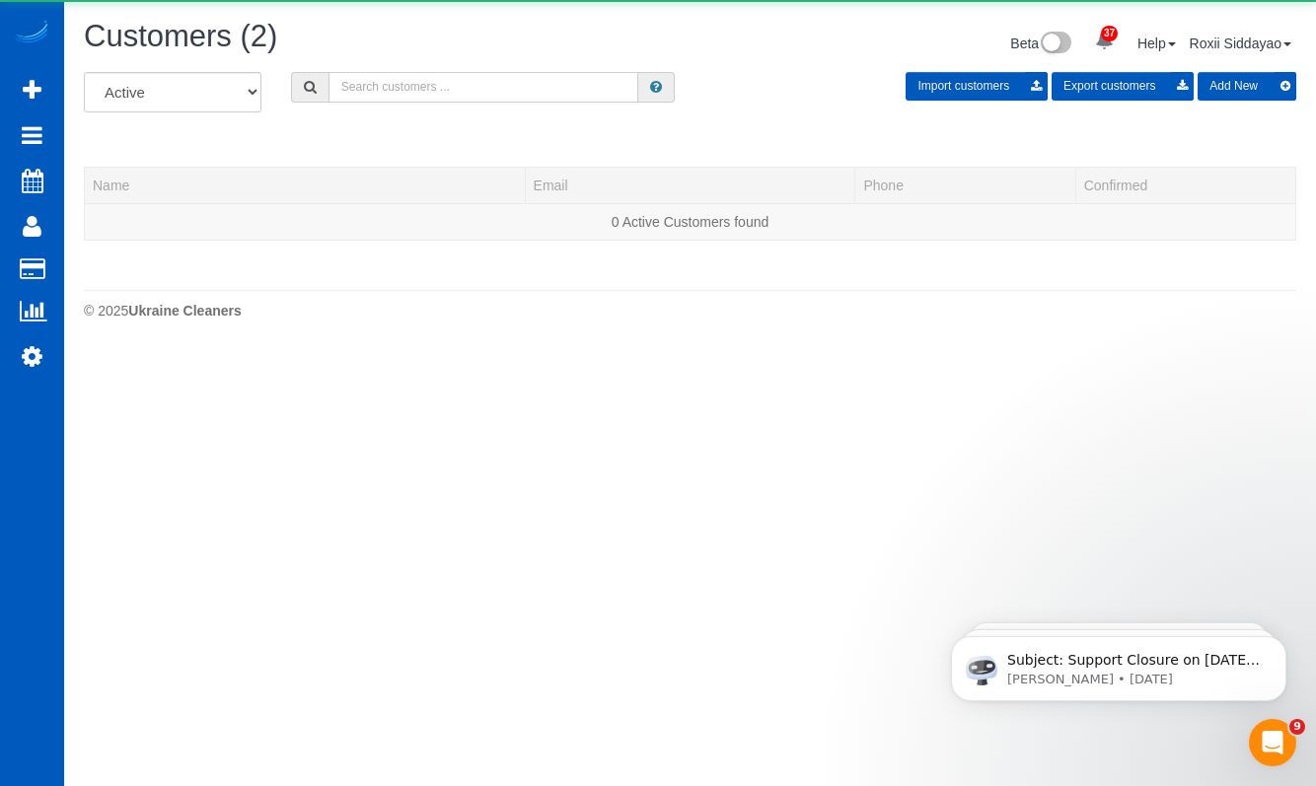
click at [429, 94] on input "text" at bounding box center [484, 87] width 311 height 31
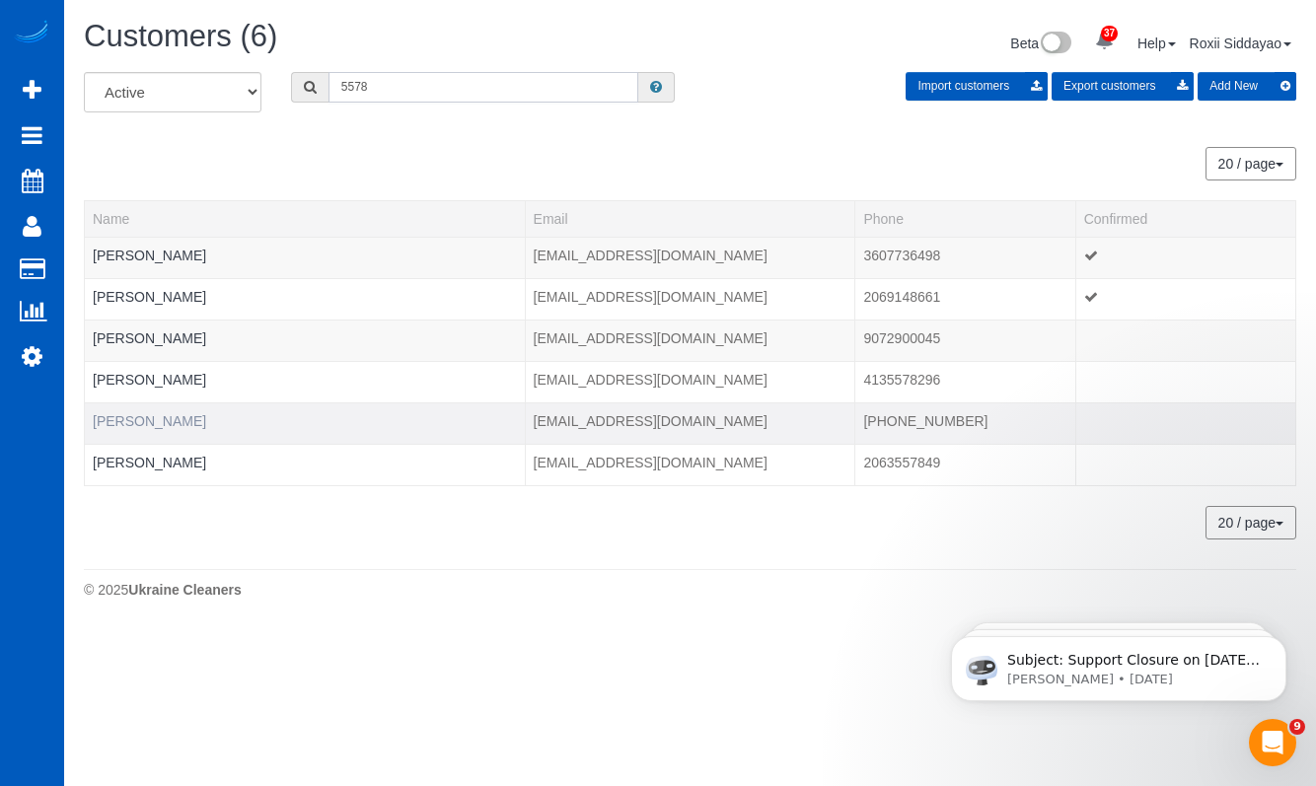
type input "5578"
click at [157, 418] on link "Kris Calvert" at bounding box center [149, 421] width 113 height 16
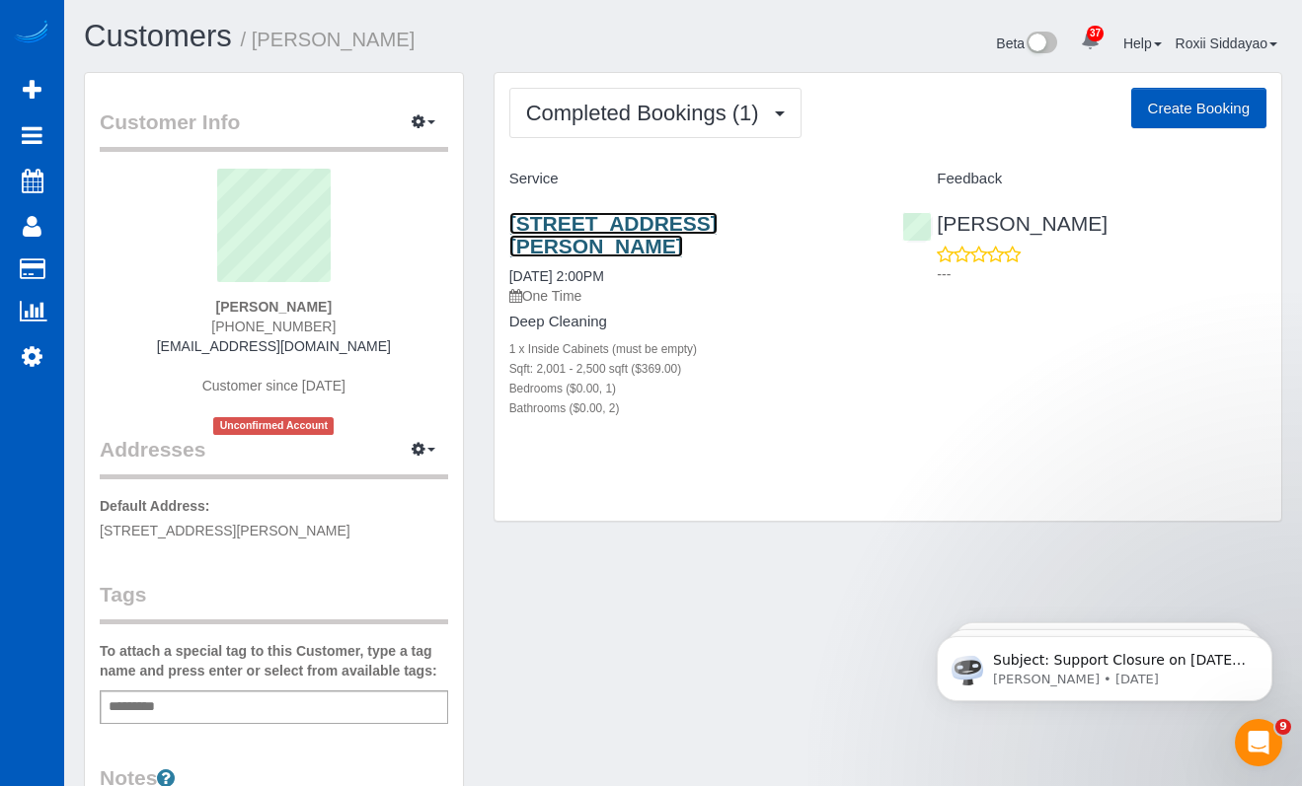
click at [690, 233] on link "10329 Ne Brazee St, Portland, OR 97220" at bounding box center [613, 234] width 208 height 45
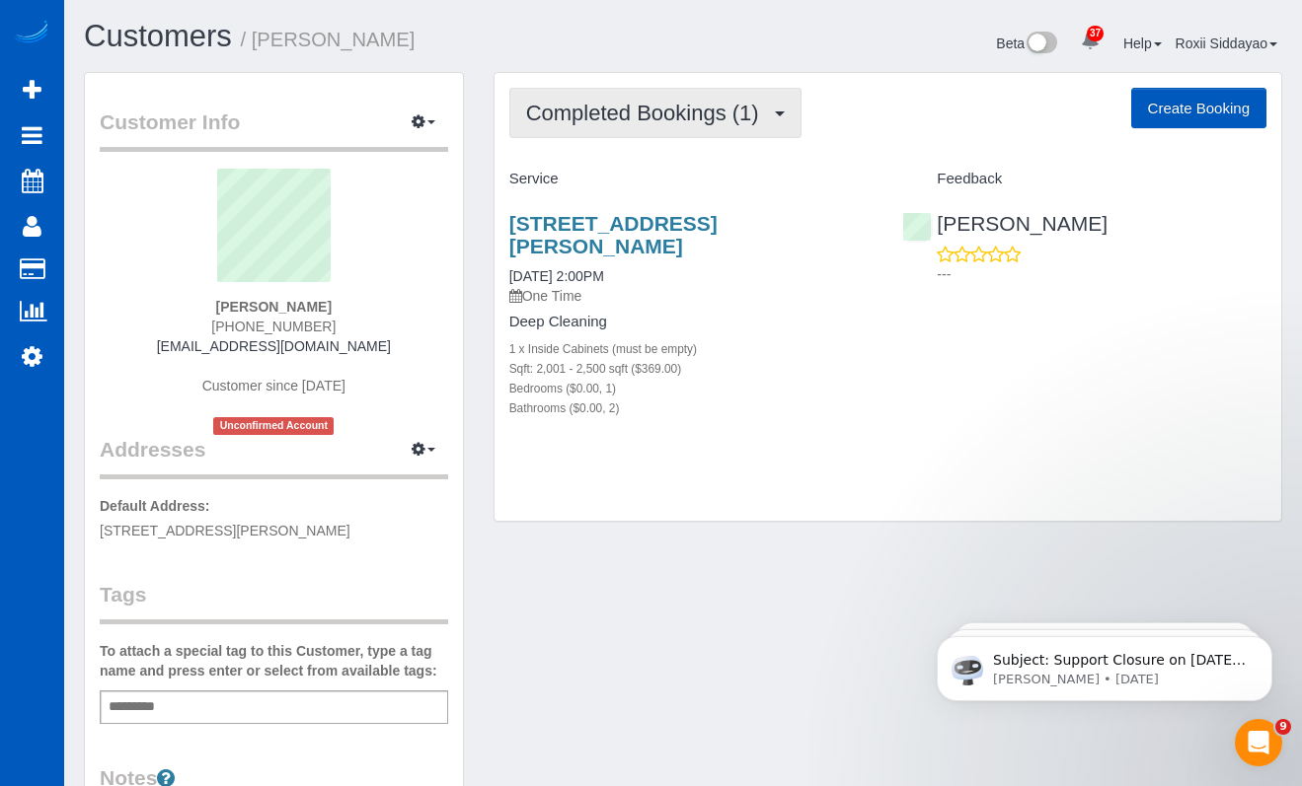
click at [612, 94] on button "Completed Bookings (1)" at bounding box center [655, 113] width 292 height 50
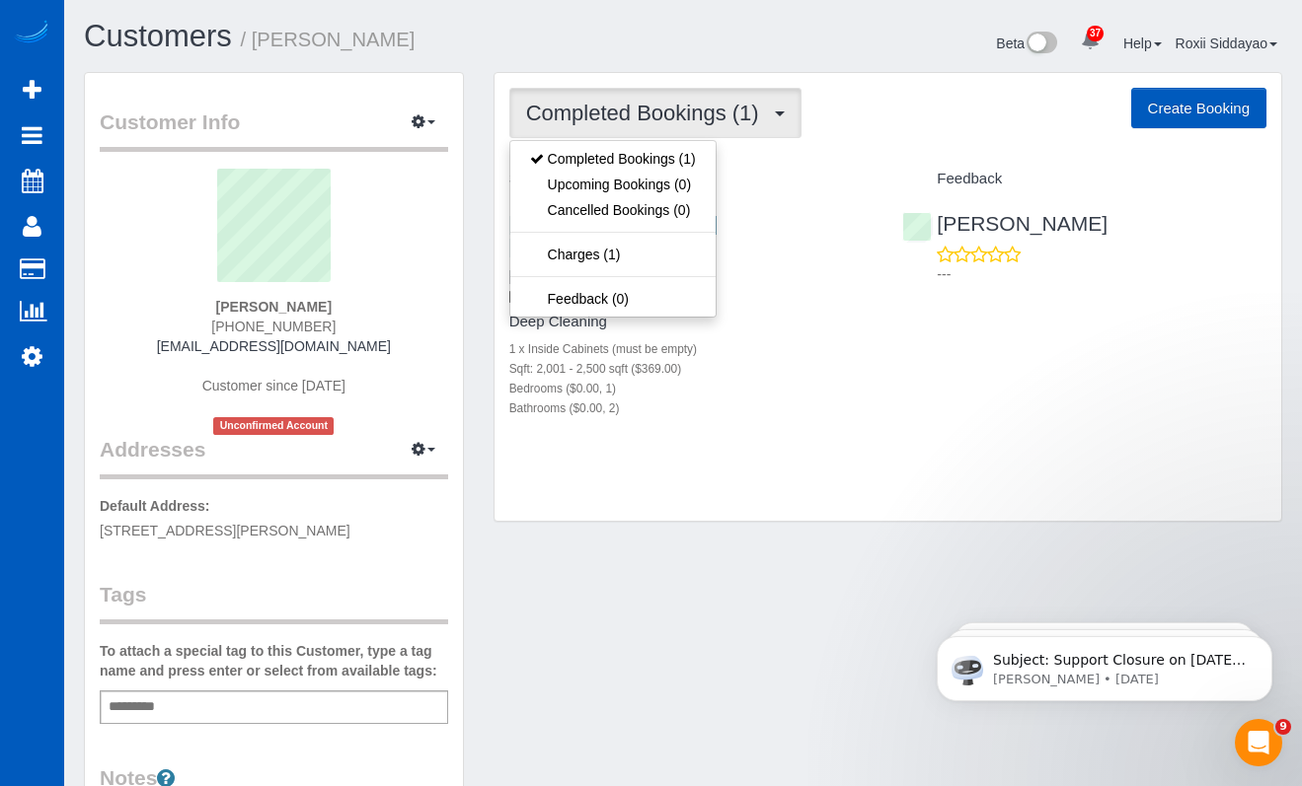
click at [667, 117] on span "Completed Bookings (1)" at bounding box center [647, 113] width 243 height 25
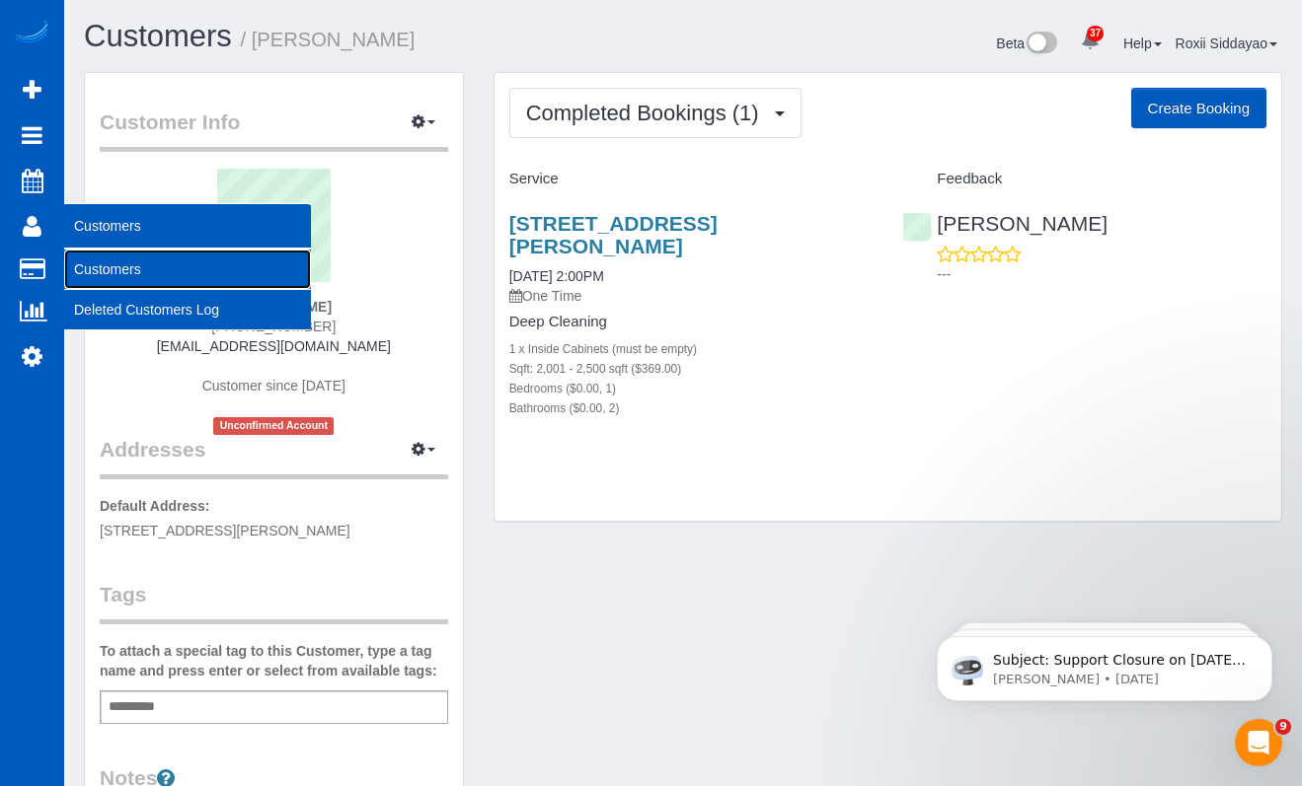
click at [97, 265] on link "Customers" at bounding box center [187, 269] width 247 height 39
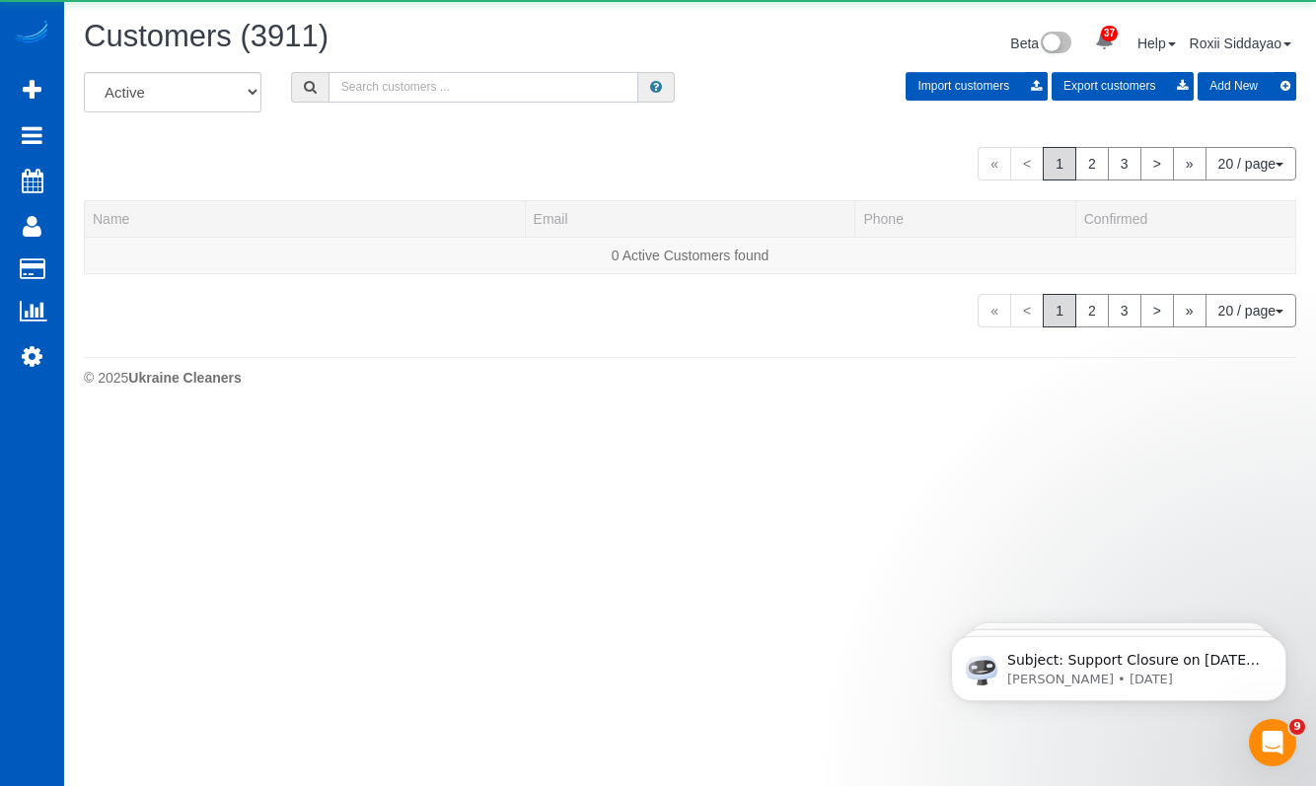
click at [476, 91] on input "text" at bounding box center [484, 87] width 311 height 31
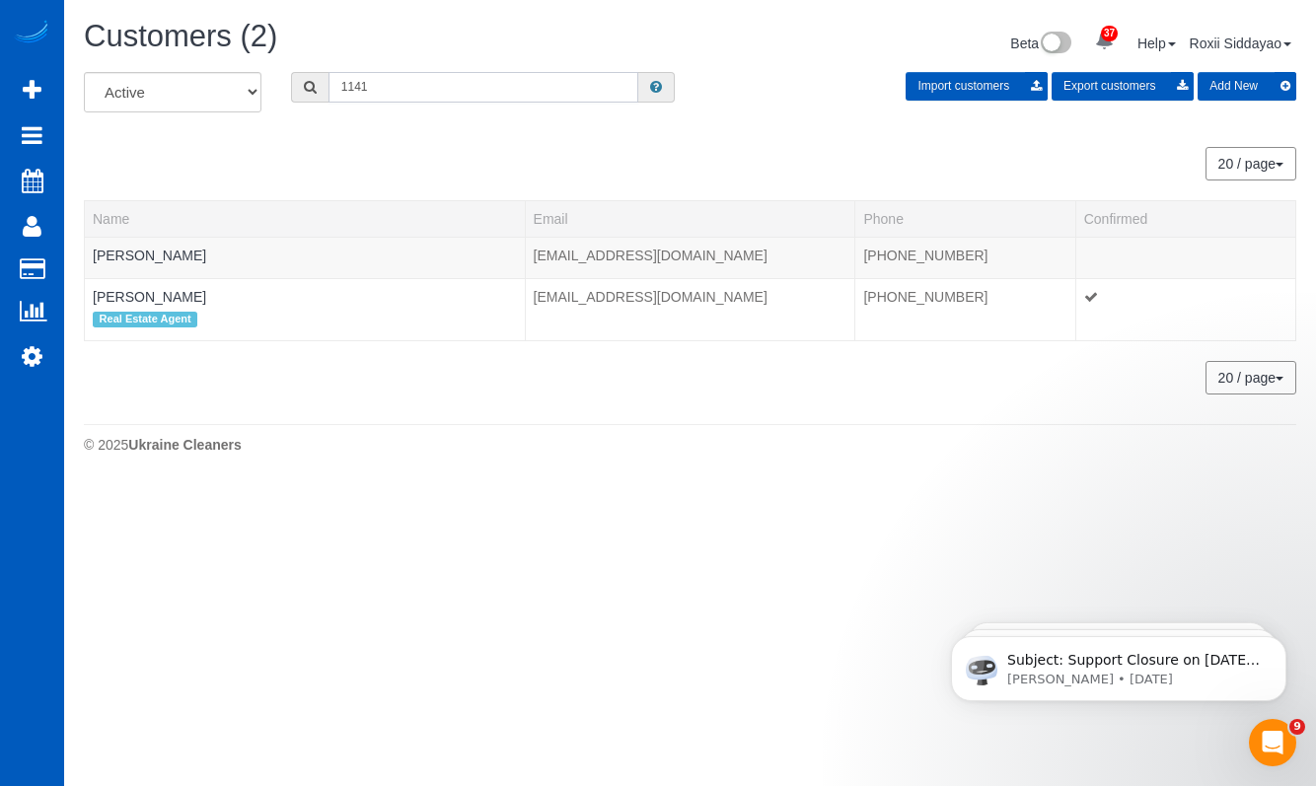
click at [482, 94] on input "1141" at bounding box center [484, 87] width 311 height 31
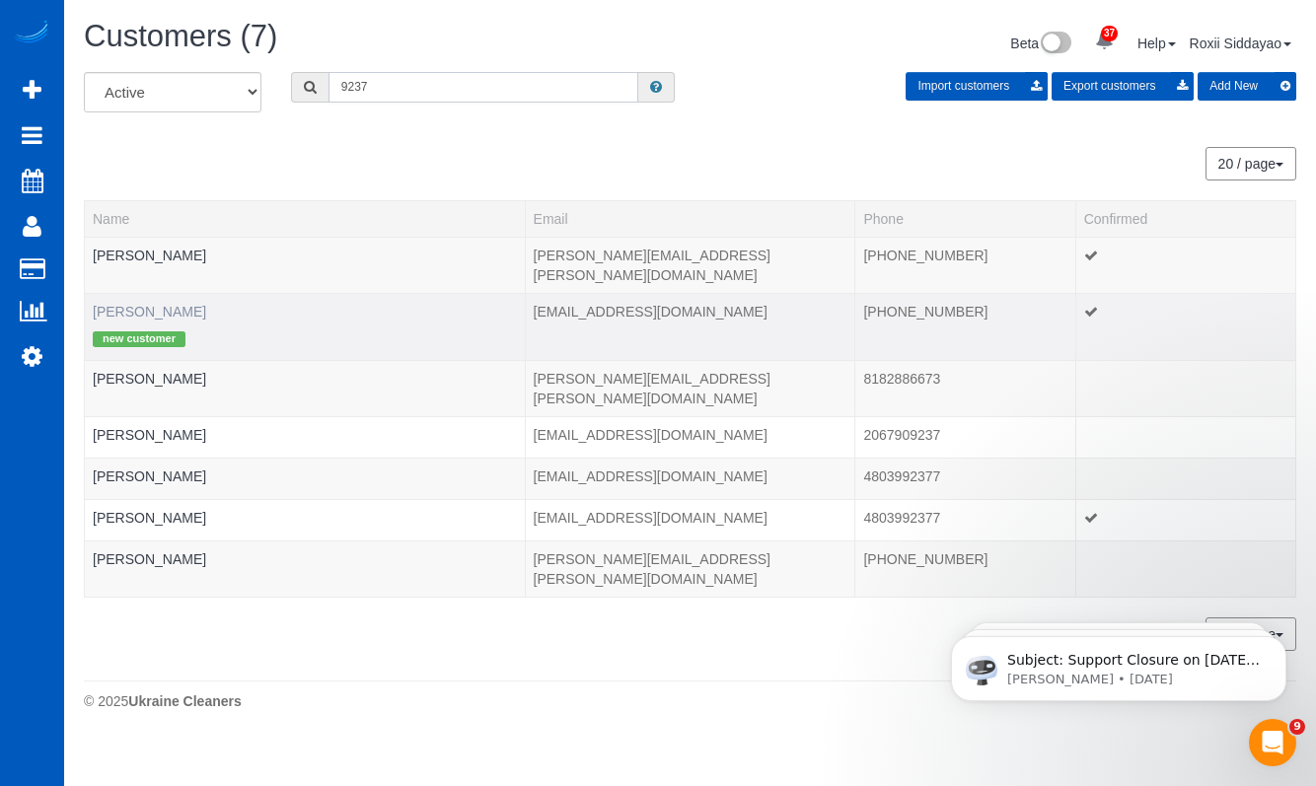
type input "9237"
click at [159, 304] on link "Jeanene Reeser" at bounding box center [149, 312] width 113 height 16
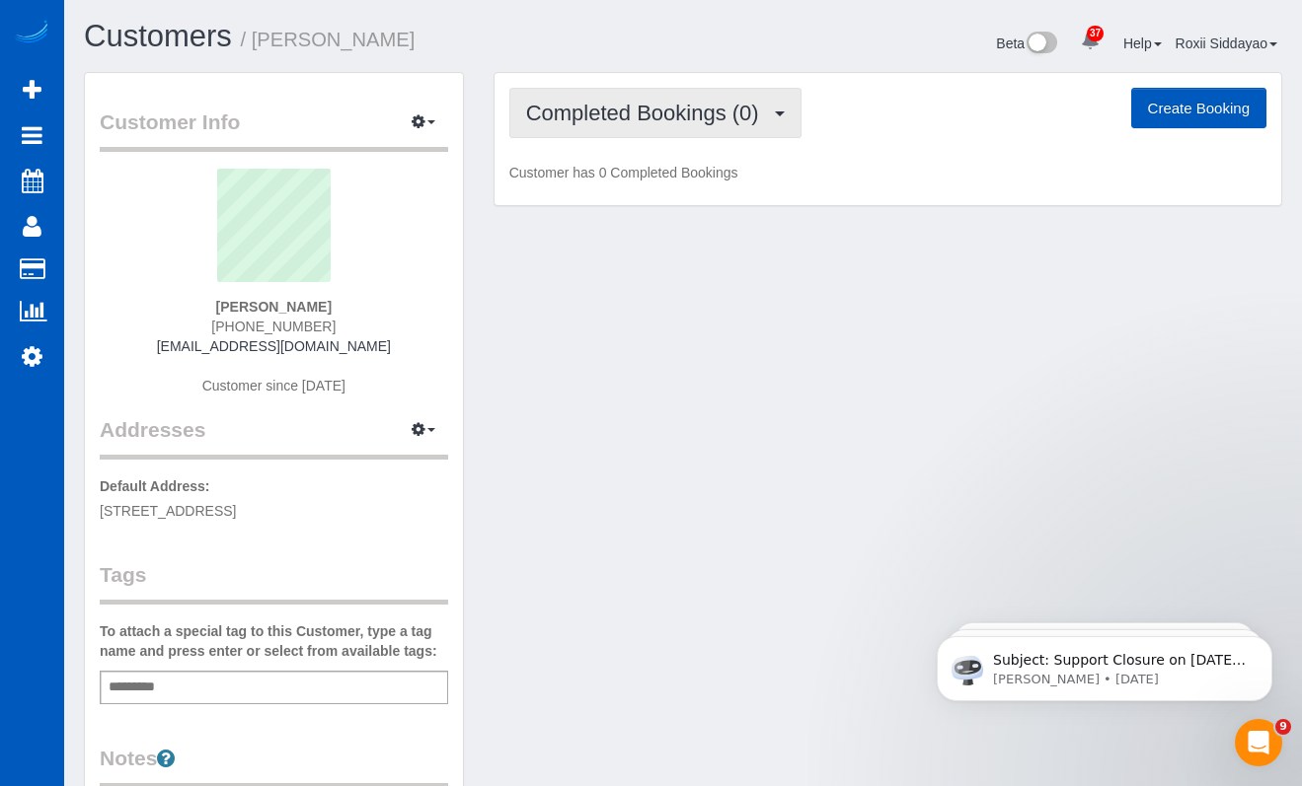
click at [657, 117] on span "Completed Bookings (0)" at bounding box center [647, 113] width 243 height 25
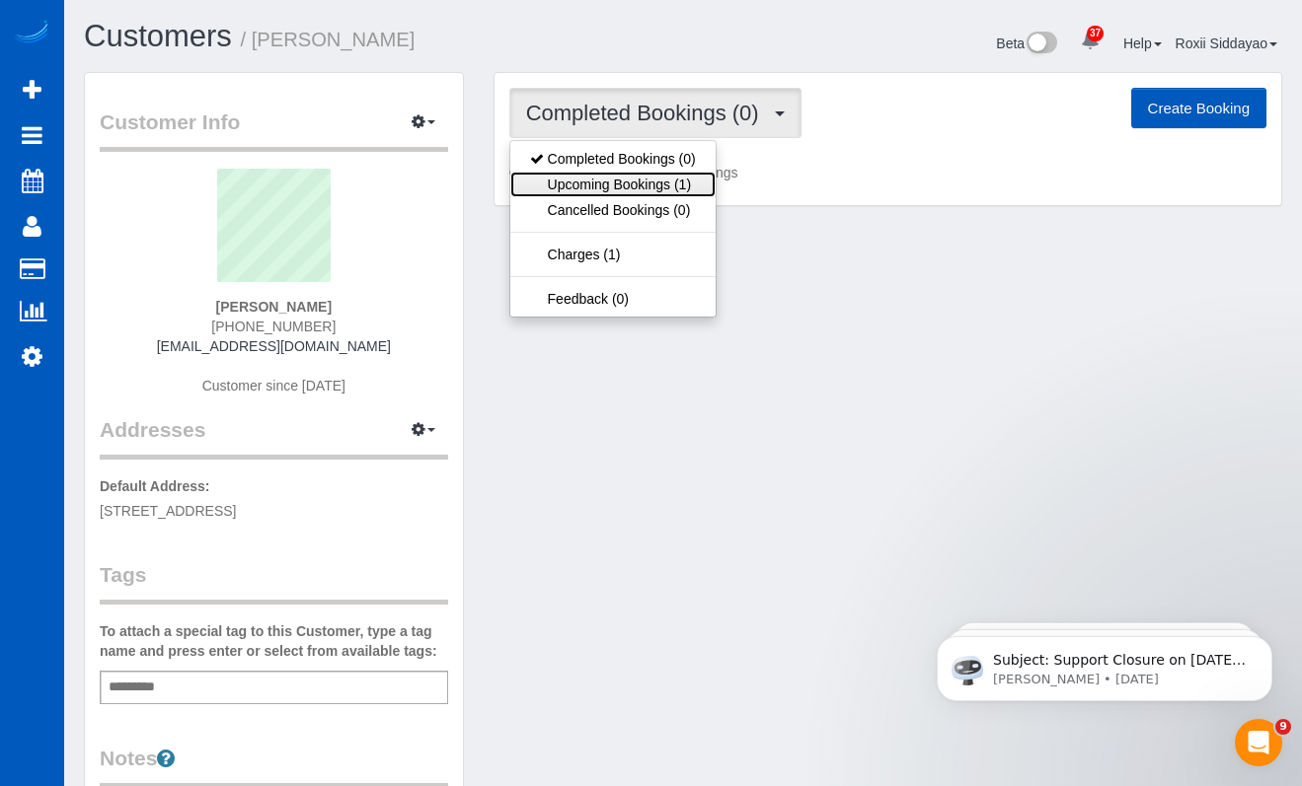
click at [666, 187] on link "Upcoming Bookings (1)" at bounding box center [612, 185] width 205 height 26
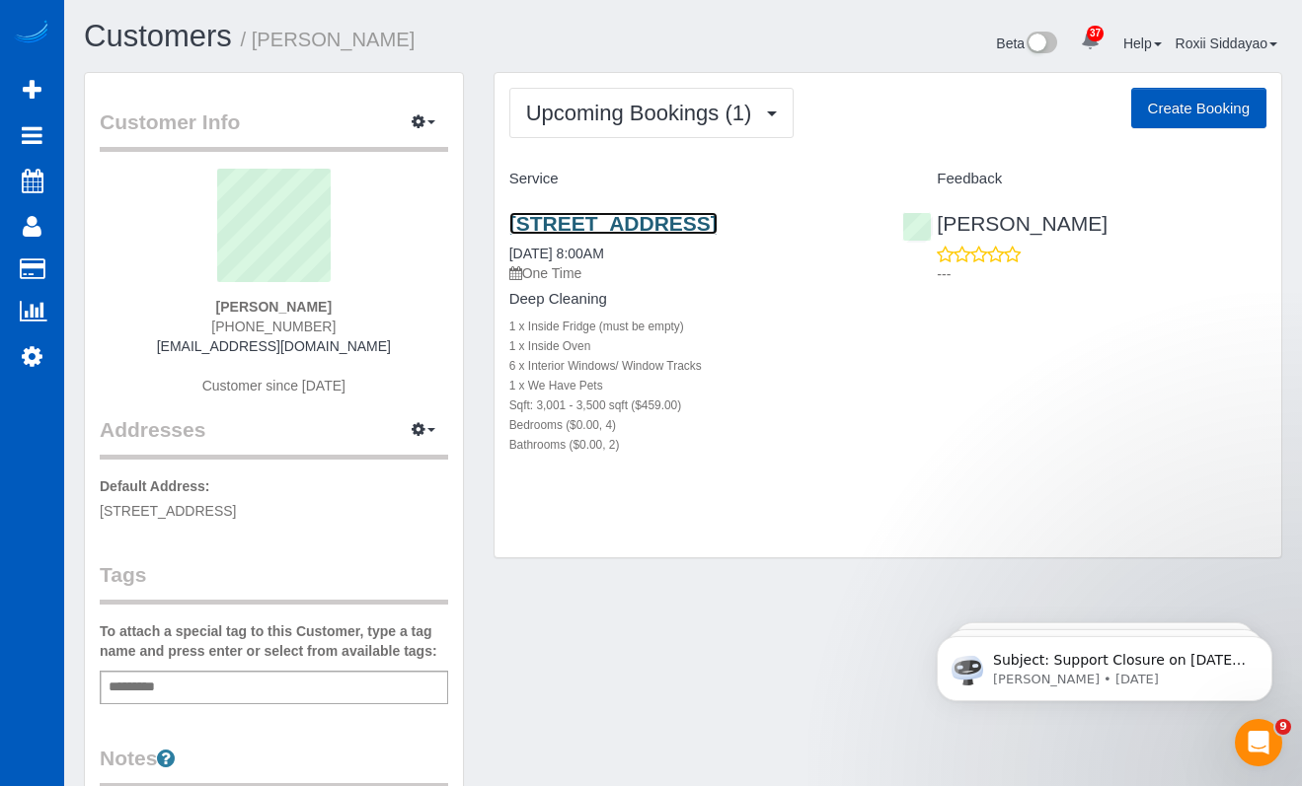
click at [604, 229] on link "10106 Ne 180th Cir, Battle Ground, WA 98604" at bounding box center [613, 223] width 208 height 23
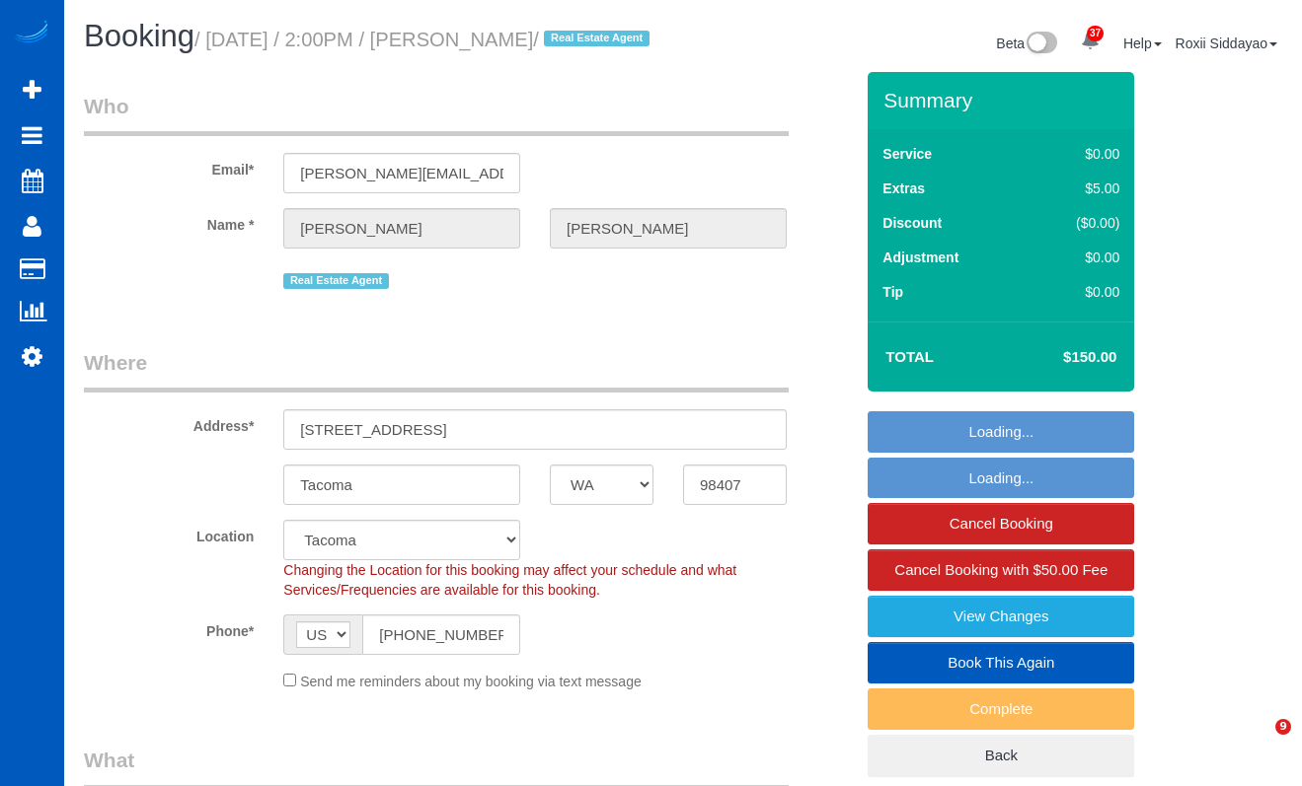
select select "WA"
select select "199"
select select "object:1157"
select select "spot1"
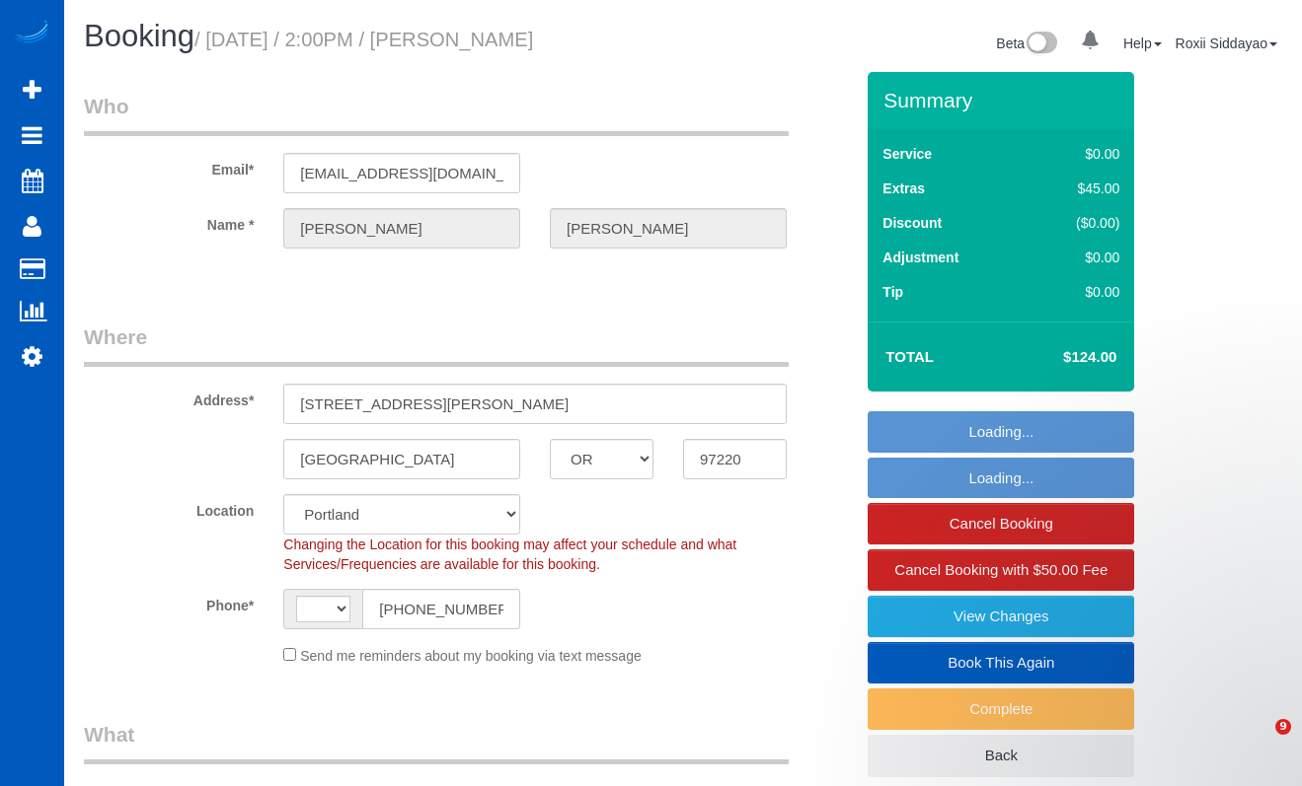
select select "OR"
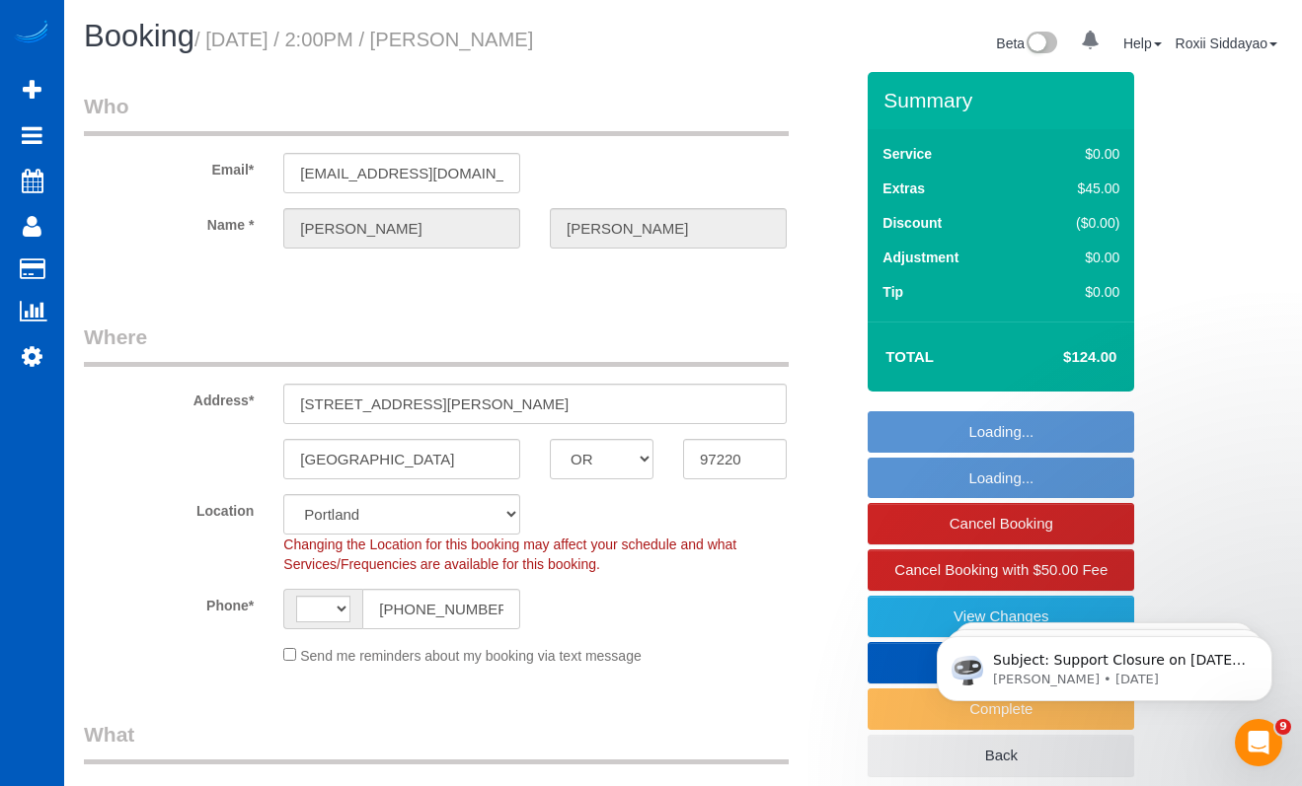
select select "199"
select select "2001"
select select "2"
select select "string:US"
select select "object:1059"
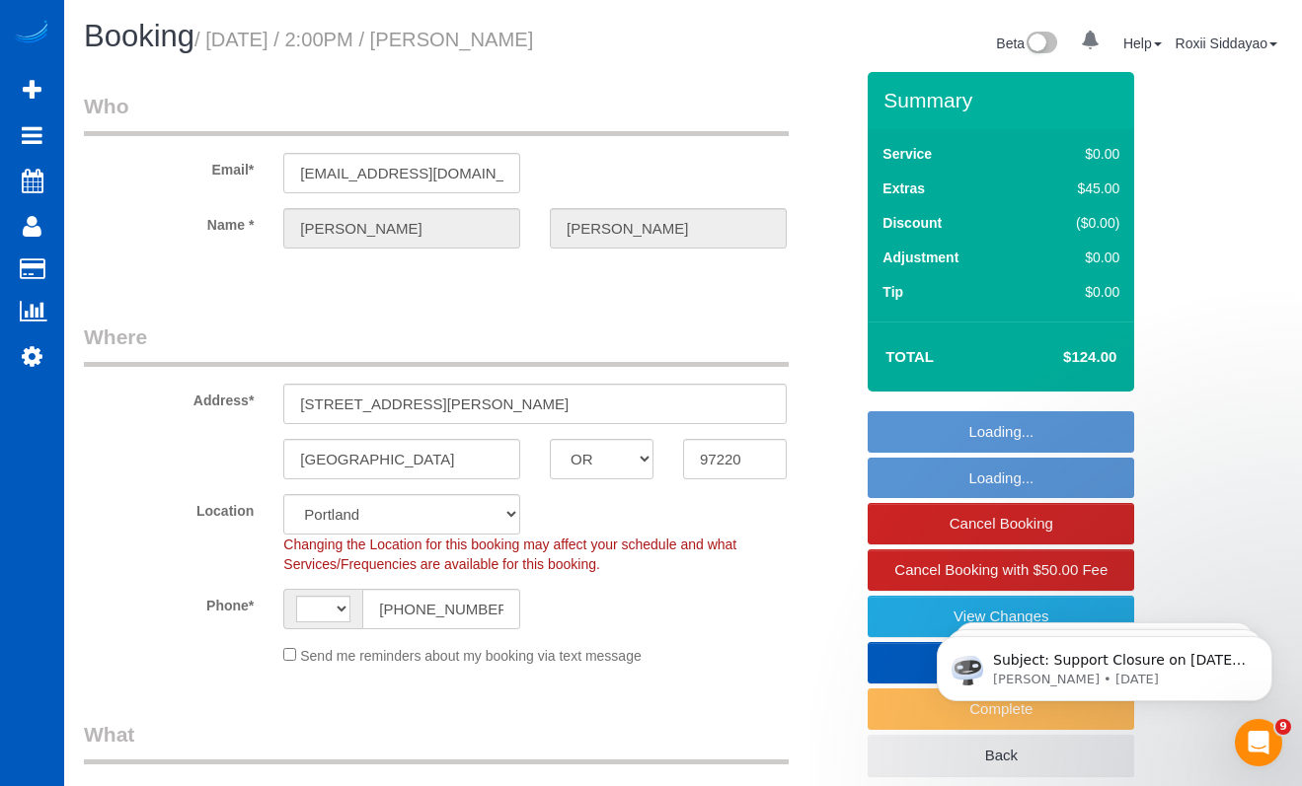
select select "spot1"
select select "2001"
select select "2"
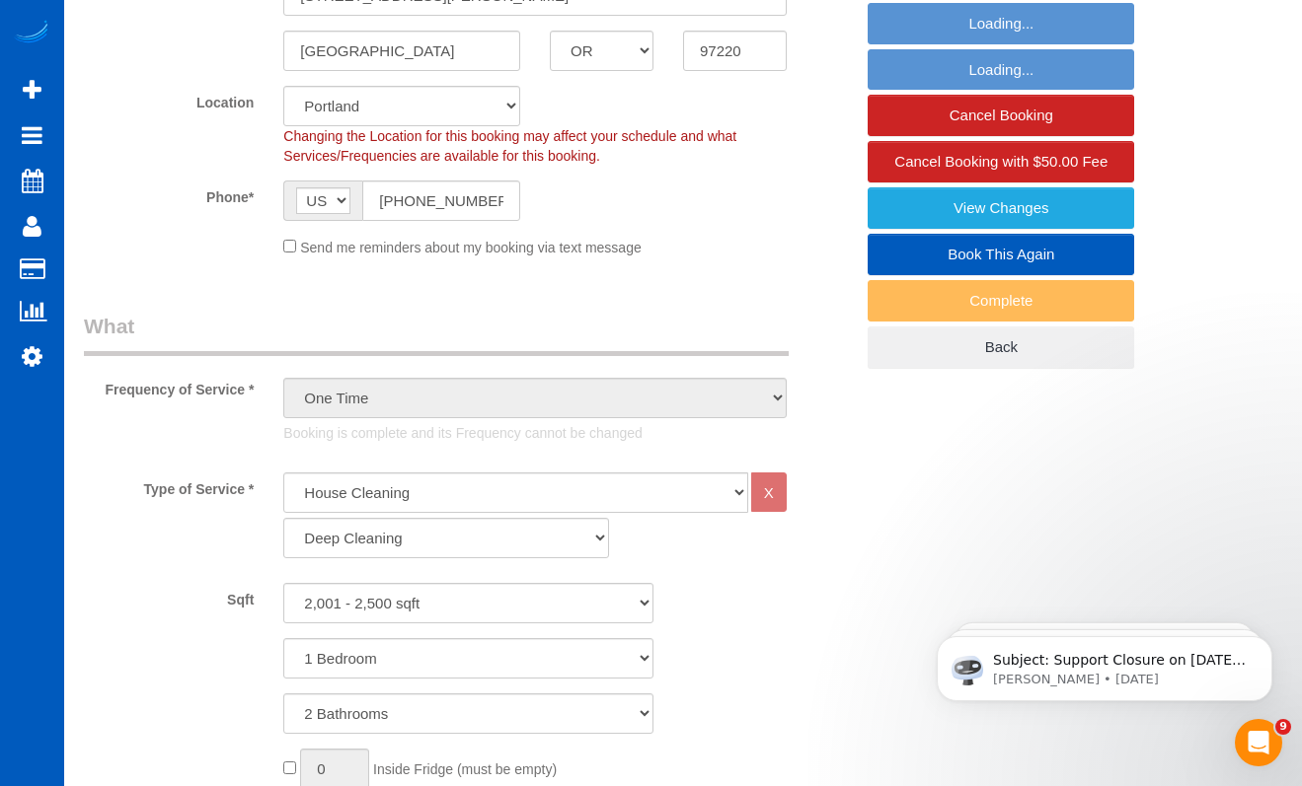
select select "object:1211"
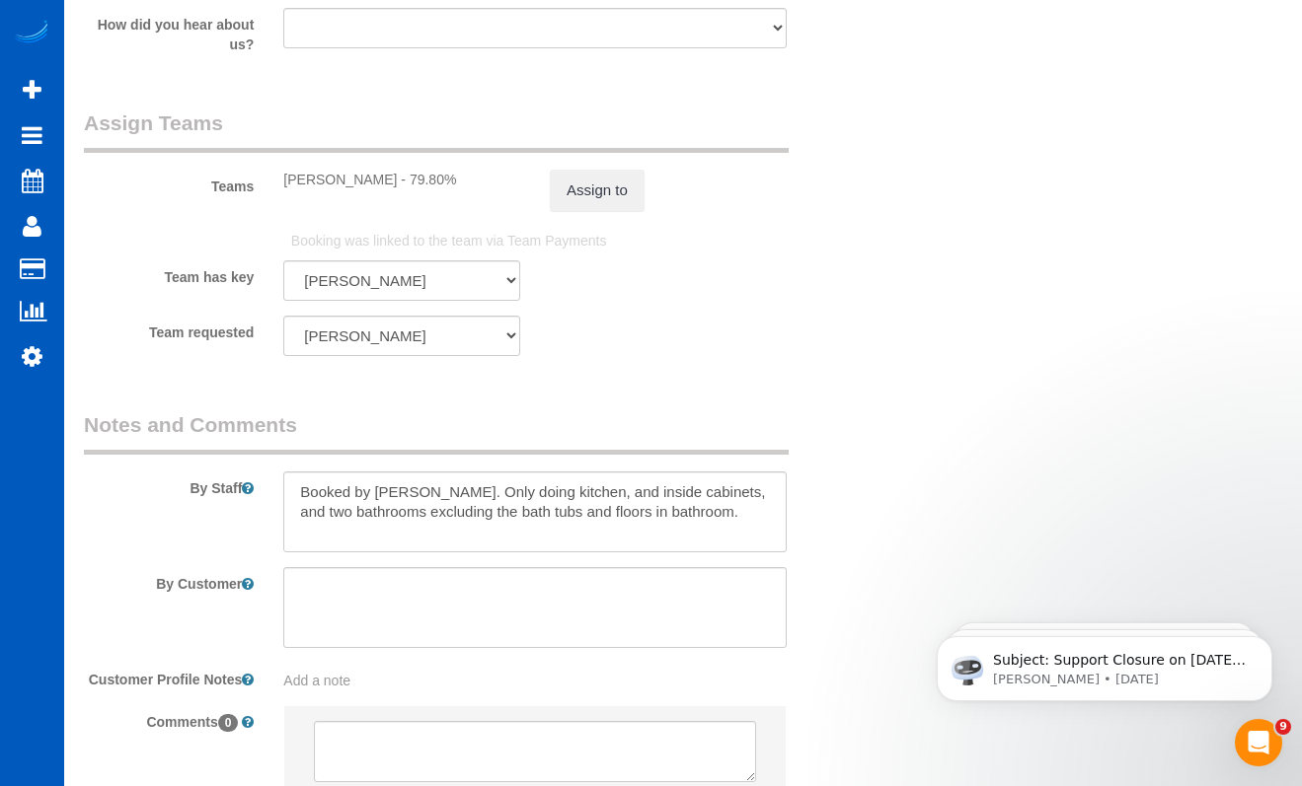
scroll to position [2749, 0]
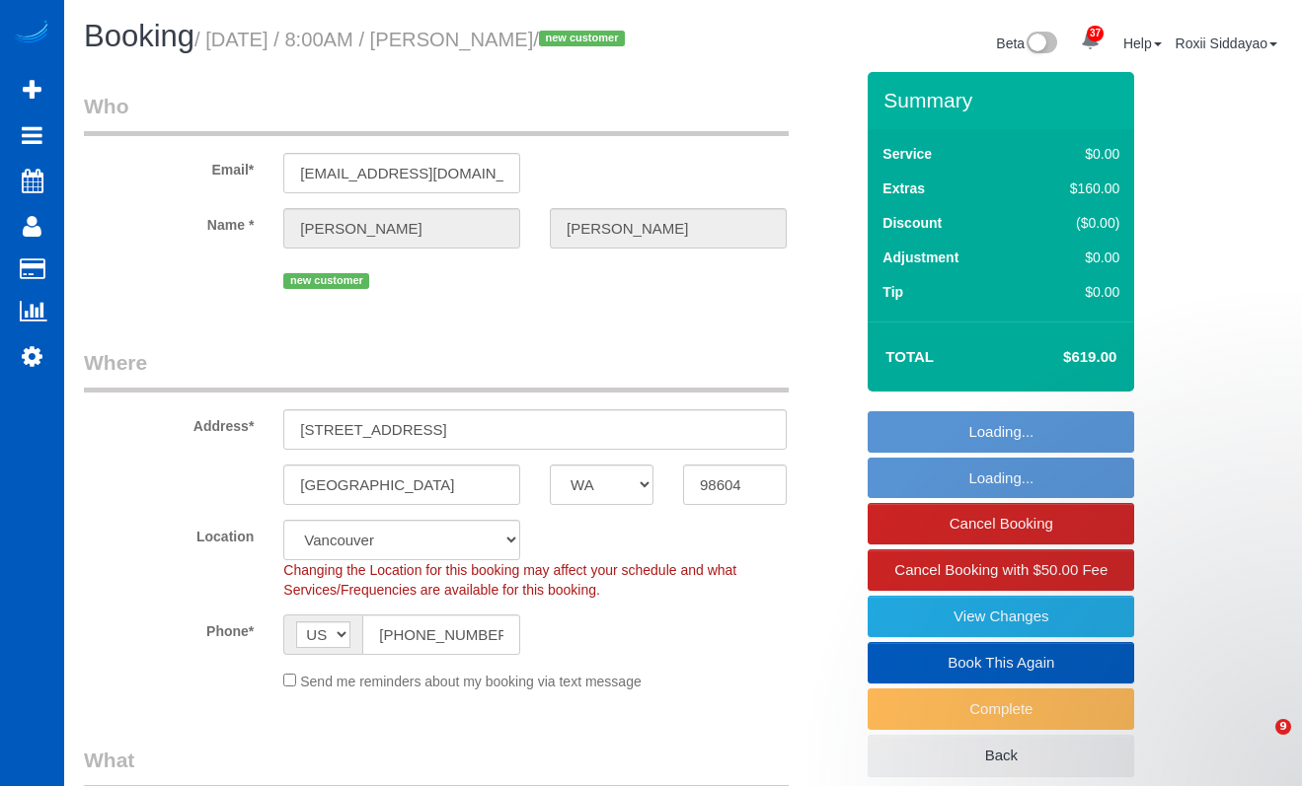
select select "WA"
select select "number:8"
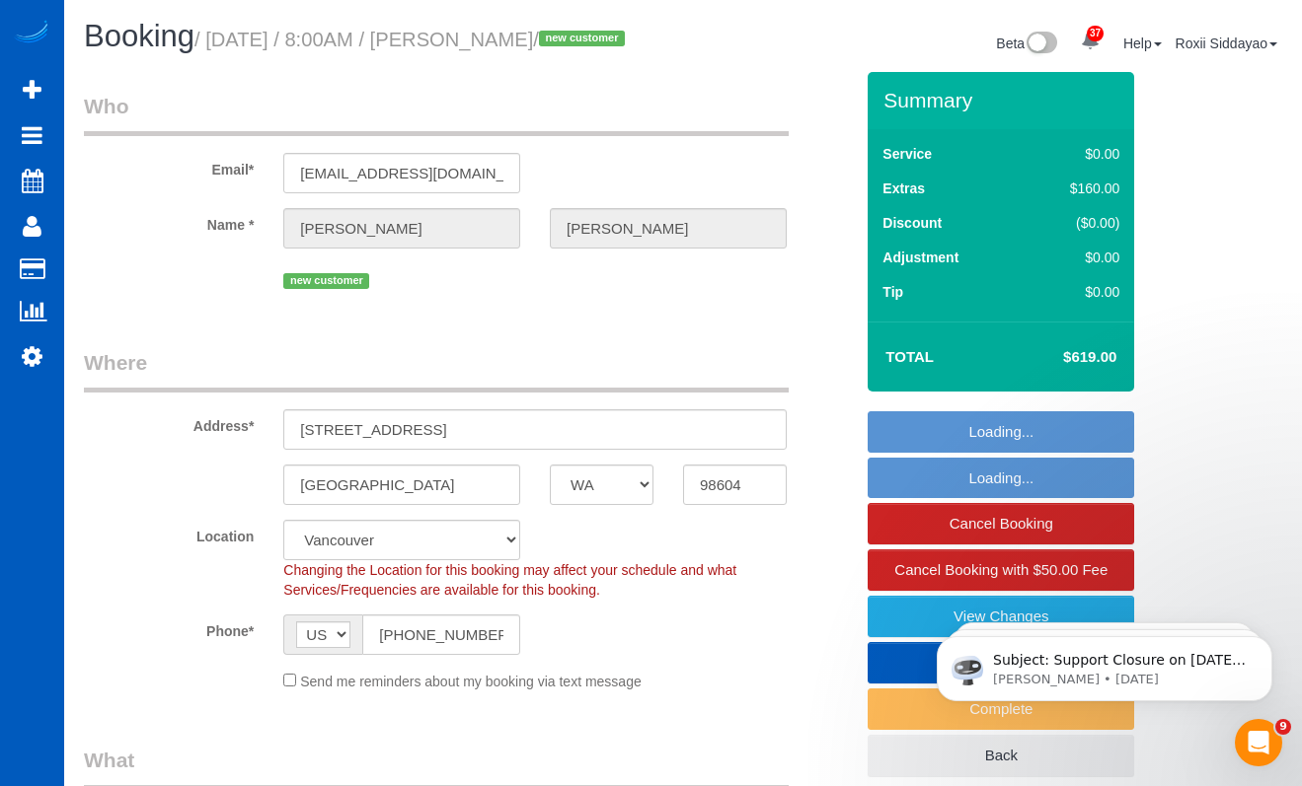
select select "object:978"
select select "199"
select select "3001"
select select "4"
select select "2"
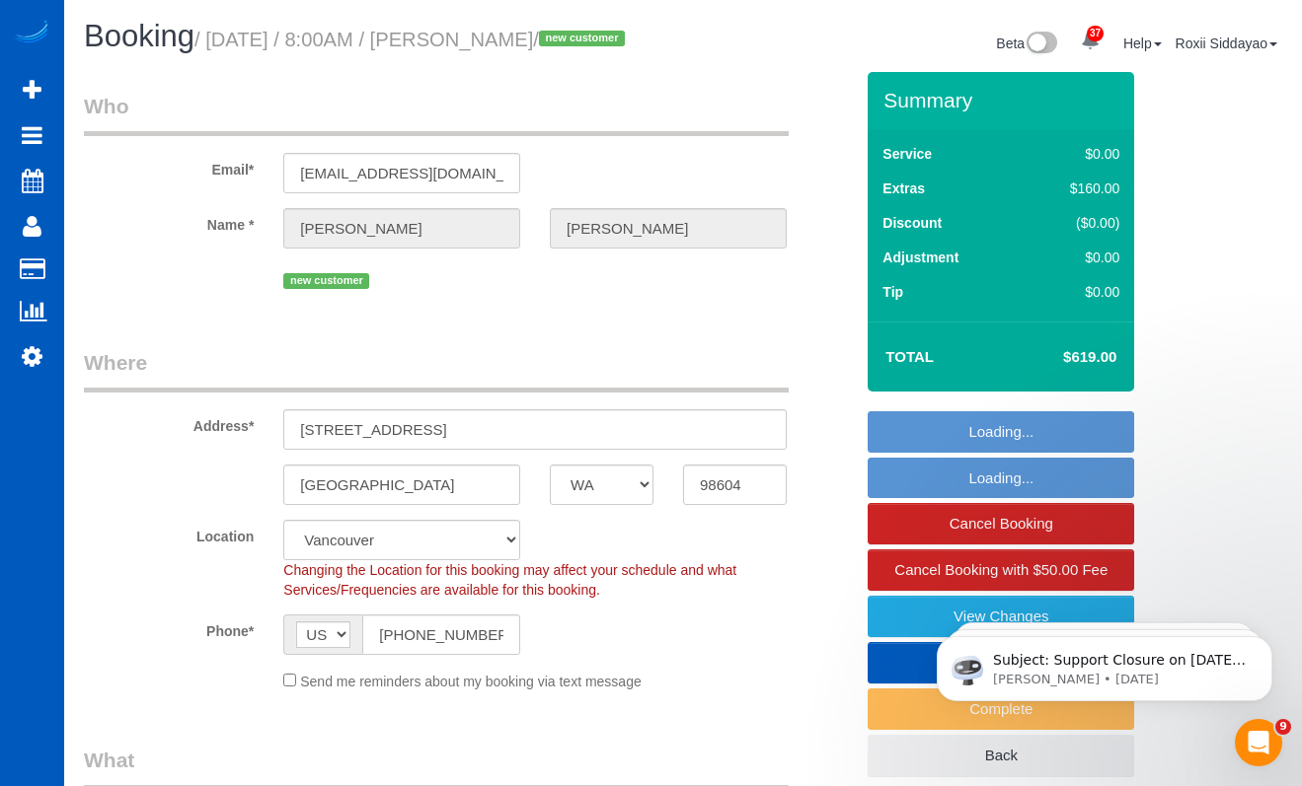
select select "spot1"
select select "3001"
select select "4"
select select "2"
select select "object:1211"
